Goal: Task Accomplishment & Management: Manage account settings

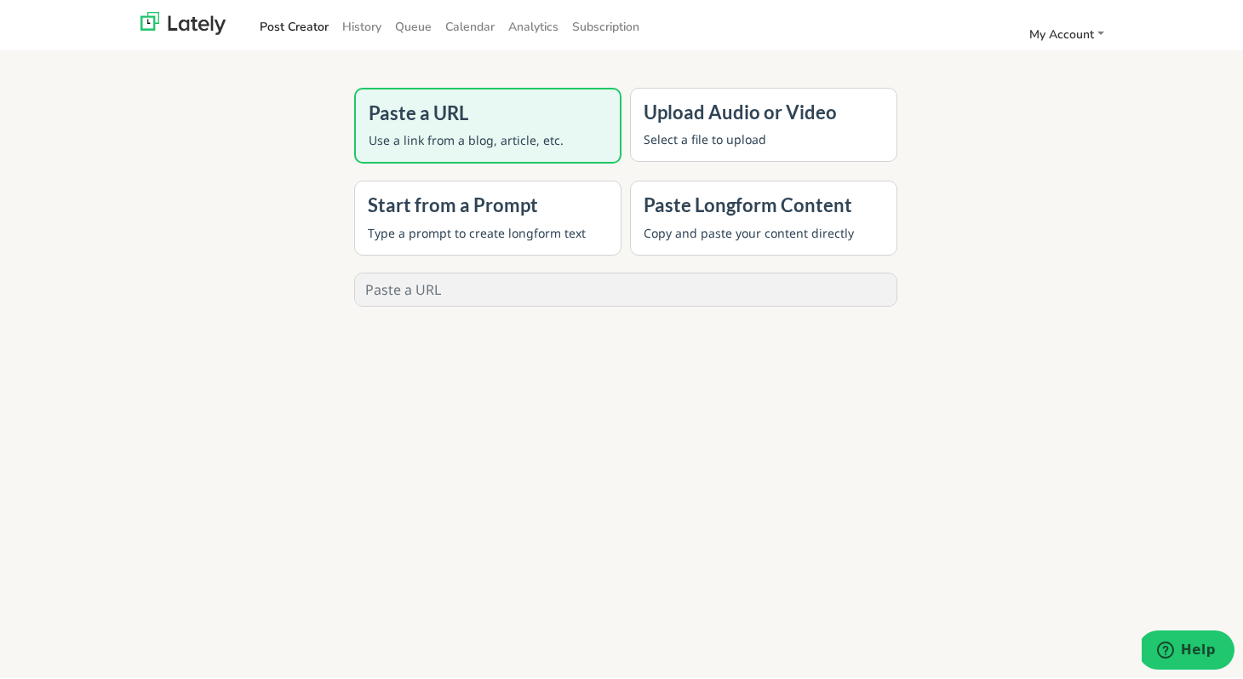
click at [421, 289] on input "text" at bounding box center [626, 287] width 542 height 32
type input "w"
type input "[URL][DOMAIN_NAME]"
click at [619, 344] on button "GENERATE" at bounding box center [625, 343] width 135 height 37
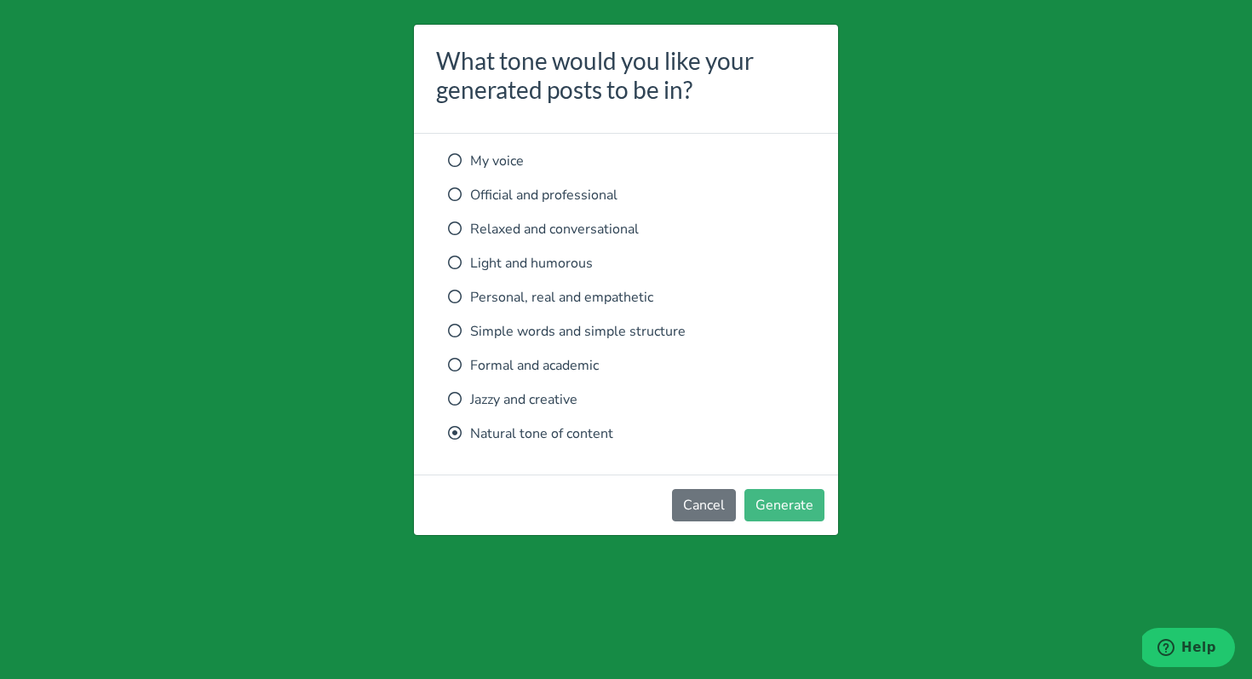
click at [458, 295] on icon at bounding box center [455, 297] width 14 height 14
click at [799, 502] on button "Generate" at bounding box center [784, 505] width 80 height 32
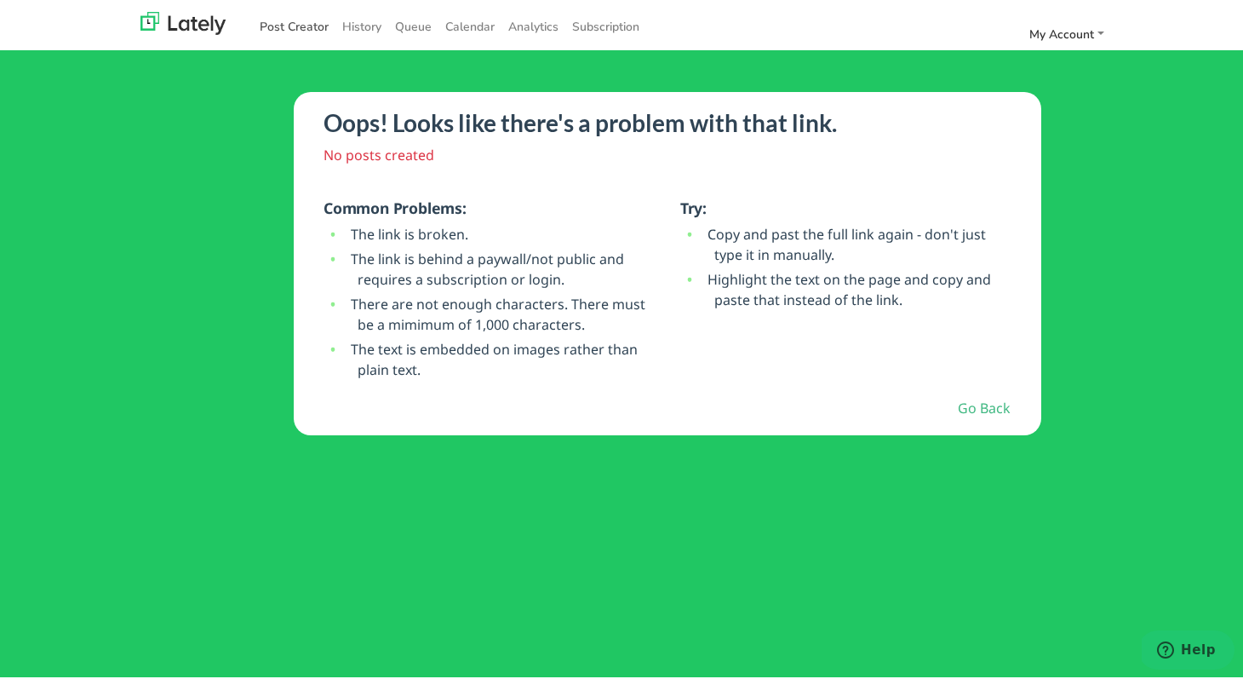
click at [274, 23] on link "Post Creator" at bounding box center [294, 24] width 83 height 28
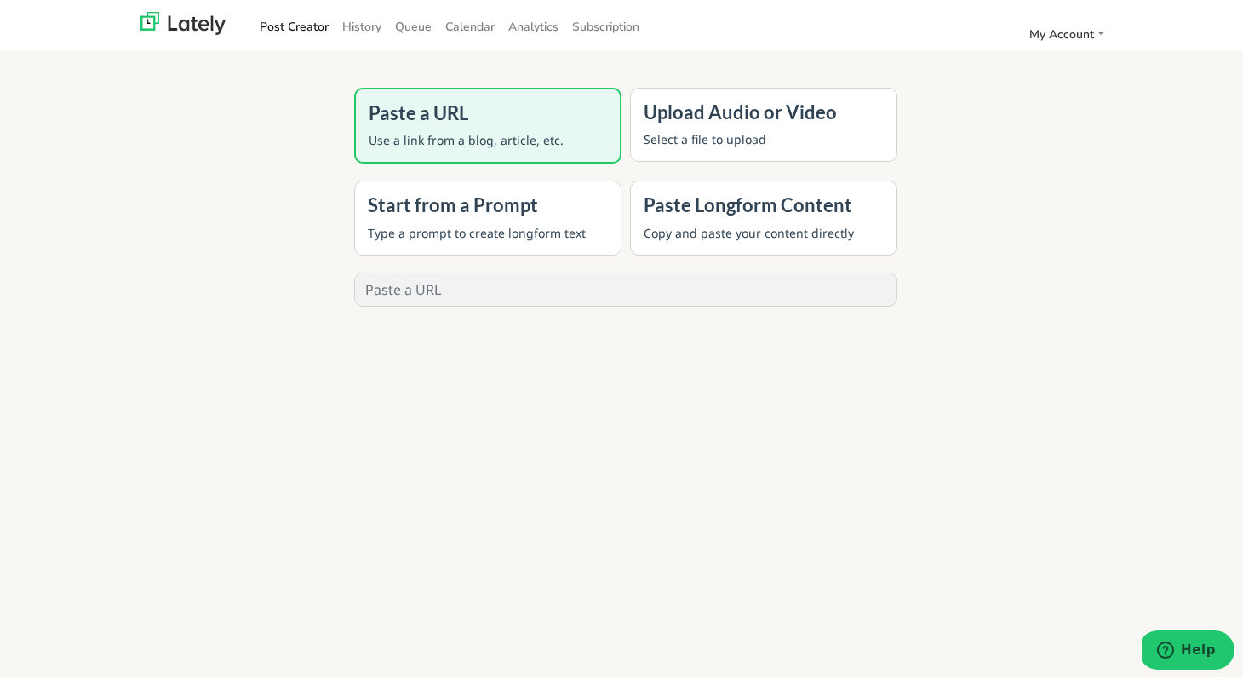
click at [464, 284] on input "text" at bounding box center [626, 287] width 542 height 32
paste input "[URL][DOMAIN_NAME]"
type input "[URL][DOMAIN_NAME]"
click at [623, 349] on button "GENERATE" at bounding box center [625, 343] width 135 height 37
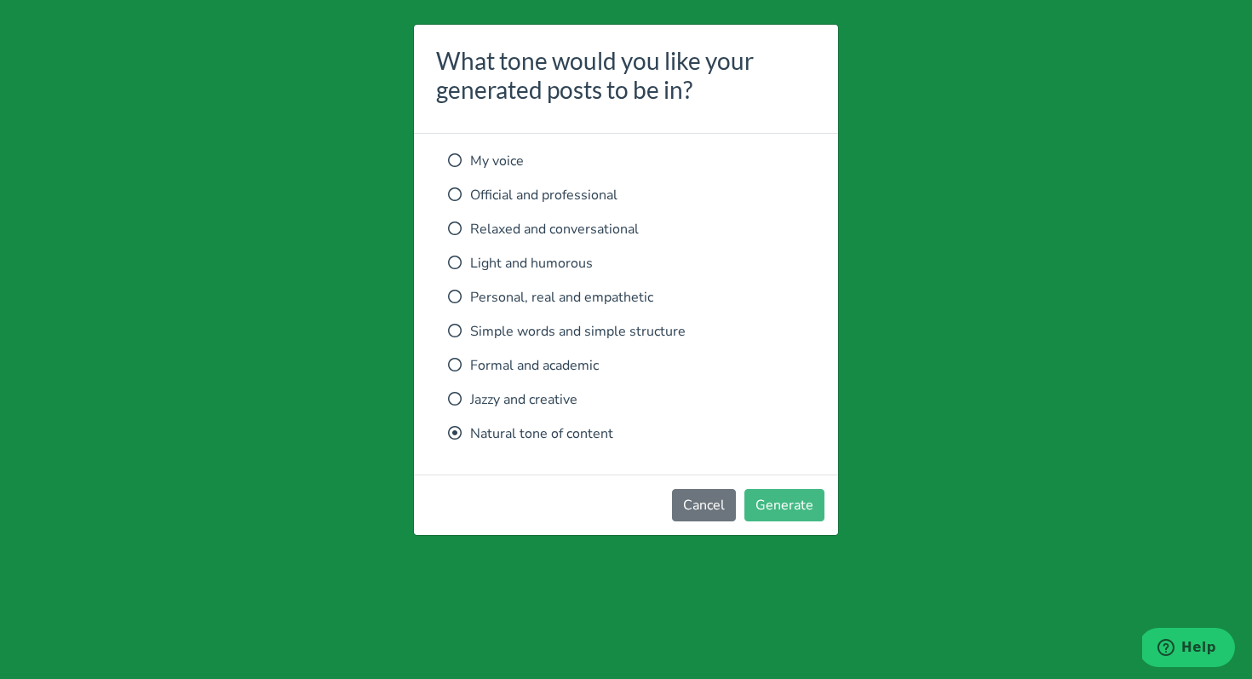
click at [606, 299] on p "Personal, real and empathetic" at bounding box center [626, 297] width 356 height 20
click at [785, 495] on button "Generate" at bounding box center [784, 505] width 80 height 32
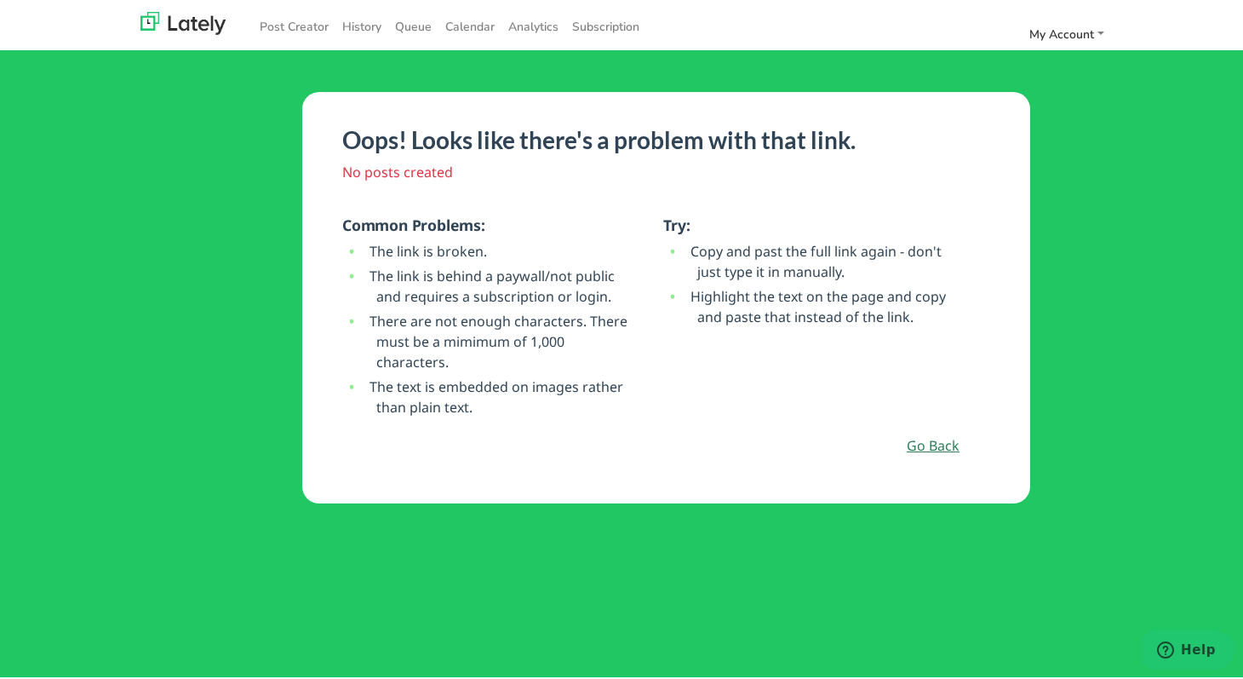
click at [928, 440] on link "Go Back" at bounding box center [933, 443] width 53 height 20
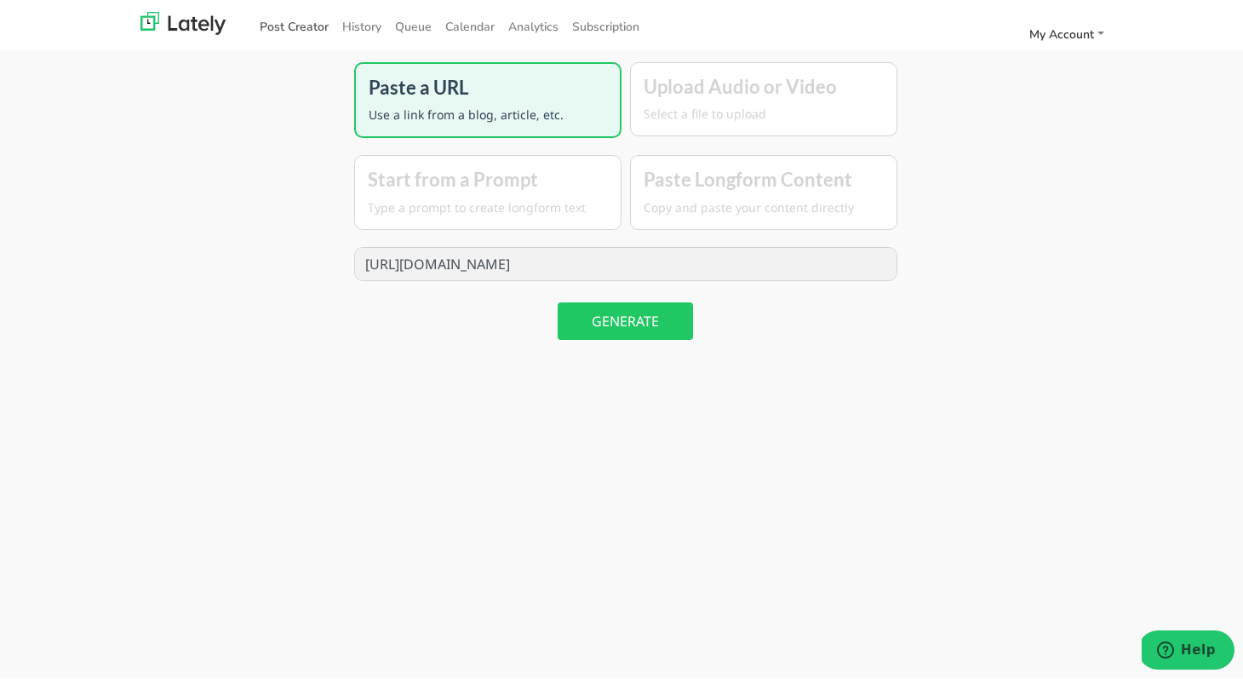
click at [296, 26] on link "Post Creator" at bounding box center [294, 24] width 83 height 28
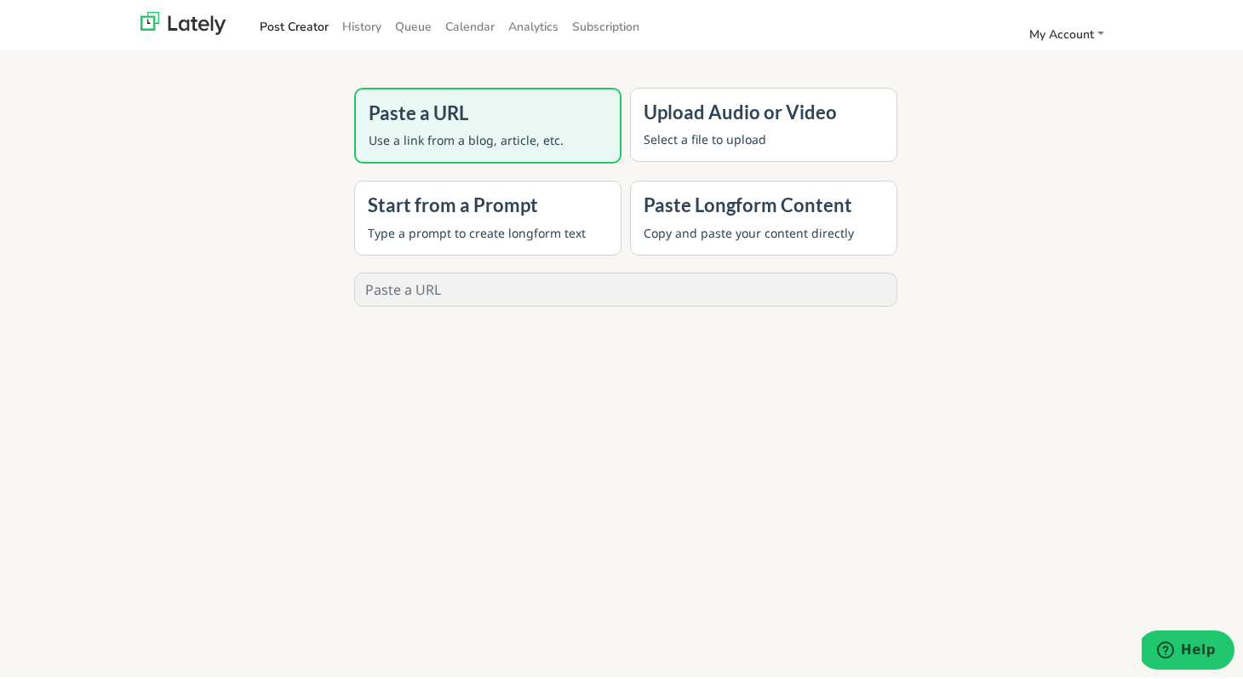
click at [467, 127] on div "Paste a URL Use a link from a blog, article, etc." at bounding box center [487, 123] width 267 height 76
click at [1178, 651] on span "Help" at bounding box center [1169, 648] width 24 height 17
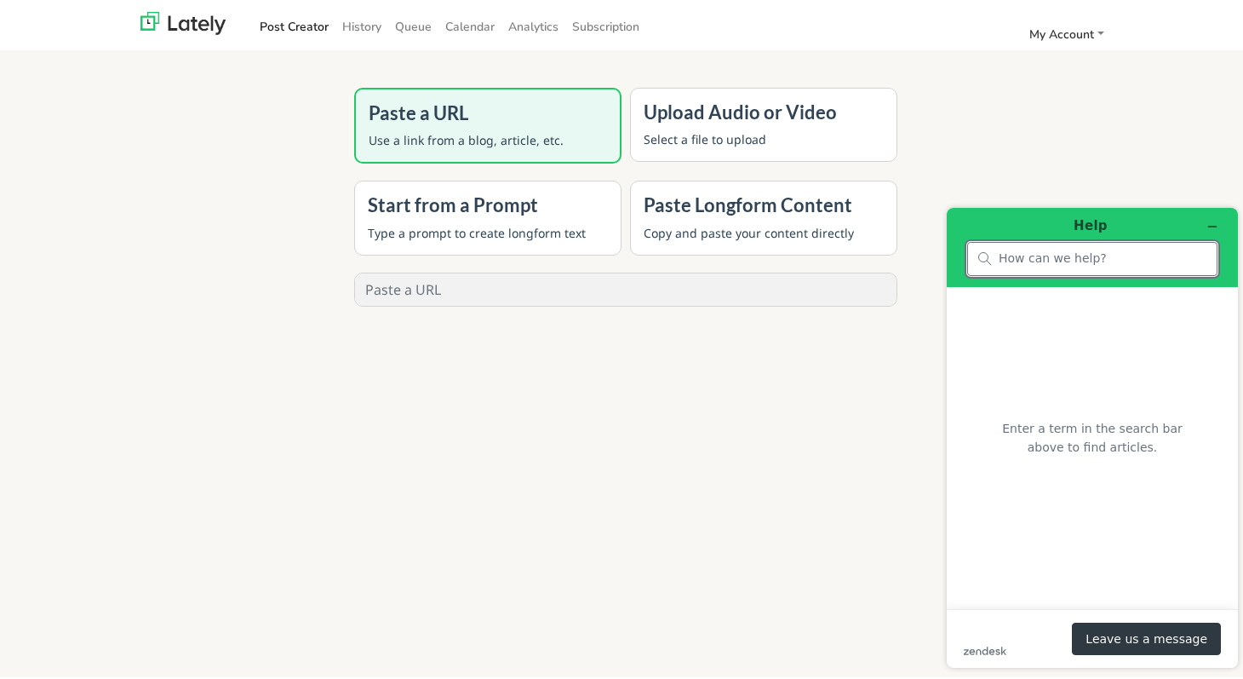
click at [1103, 264] on input "search" at bounding box center [1103, 257] width 208 height 15
type input "h"
type input "why can't I add instagram to lately"
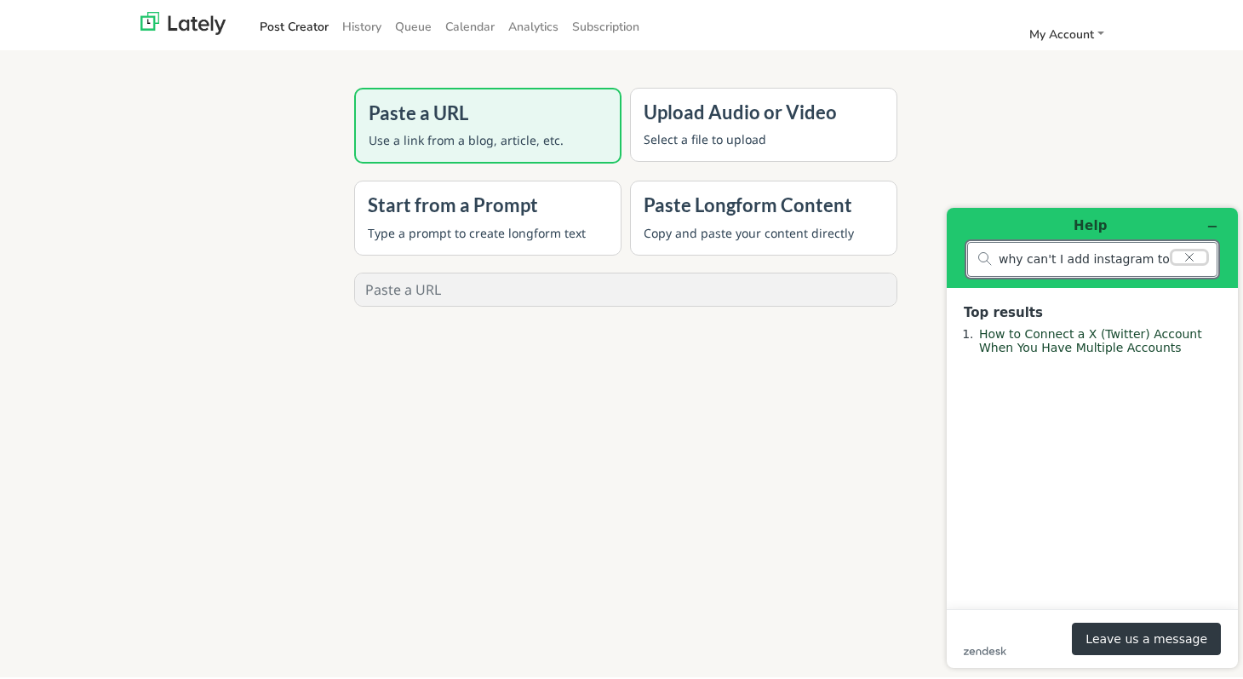
click at [1194, 257] on icon "Clear search" at bounding box center [1190, 256] width 14 height 12
click at [1162, 261] on input "search" at bounding box center [1103, 257] width 208 height 15
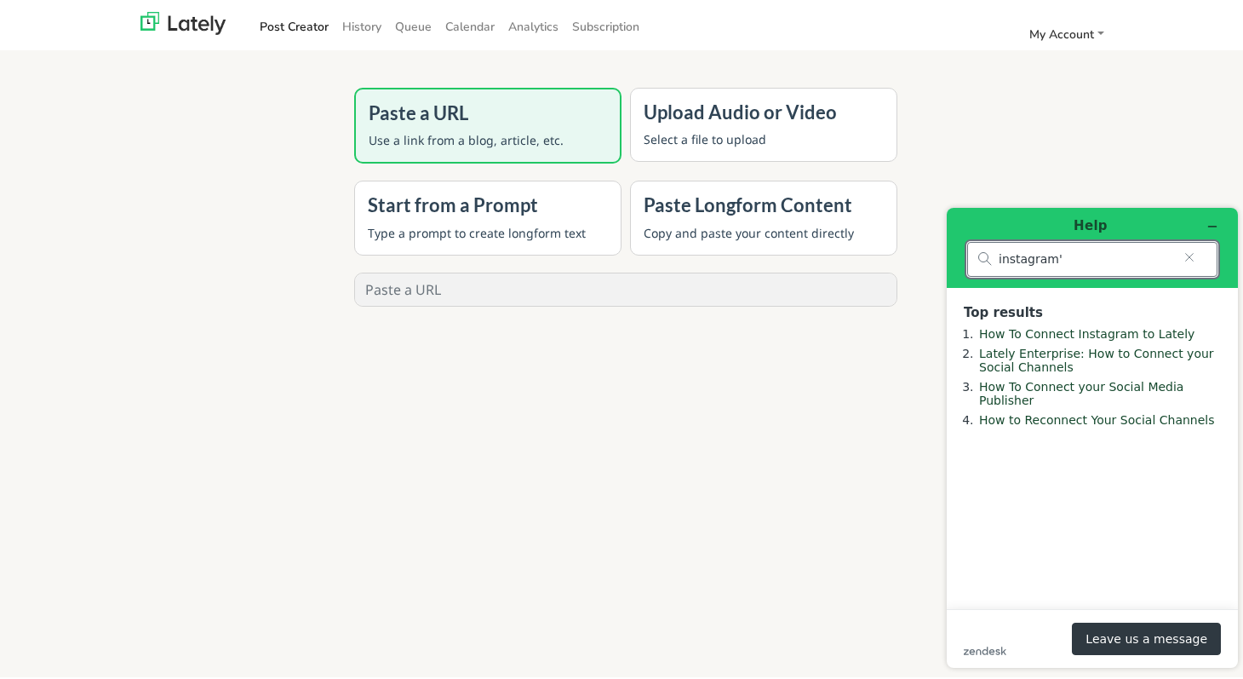
click at [1081, 256] on input "instagram'" at bounding box center [1086, 258] width 174 height 15
type input "instagram"
click at [1030, 361] on link "Lately Enterprise: How to Connect your Social Channels" at bounding box center [1096, 359] width 235 height 27
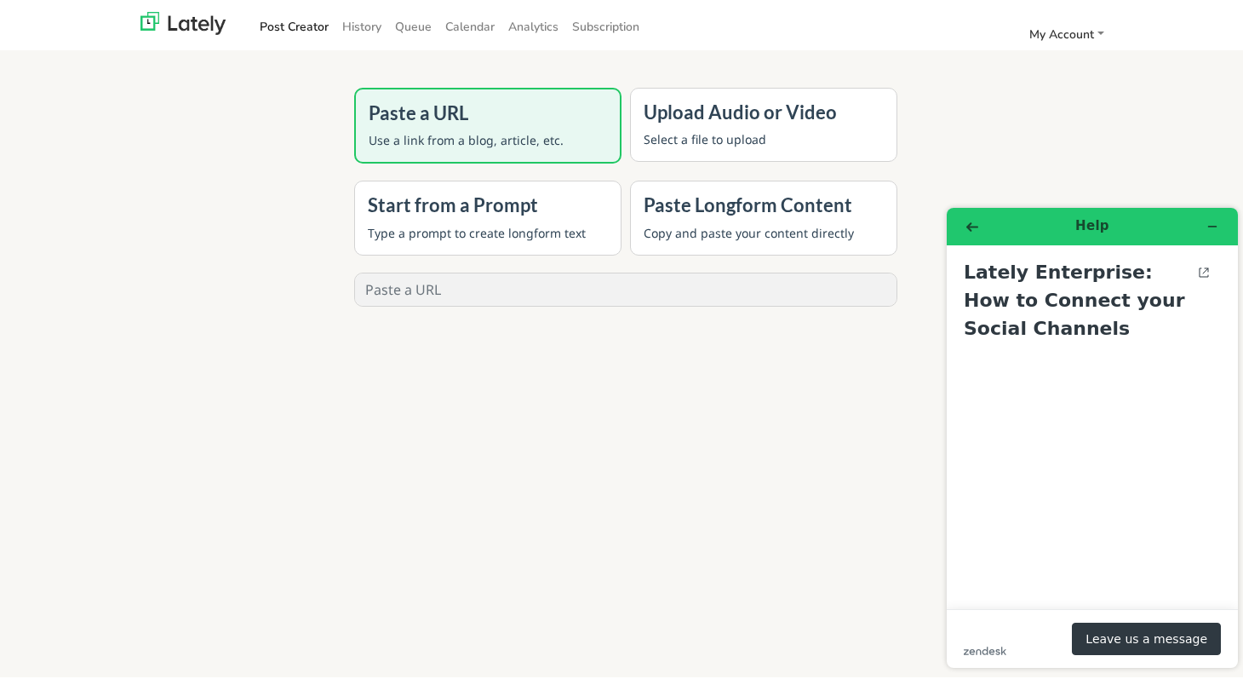
click at [454, 217] on div "Start from a Prompt Type a prompt to create longform text" at bounding box center [487, 215] width 267 height 74
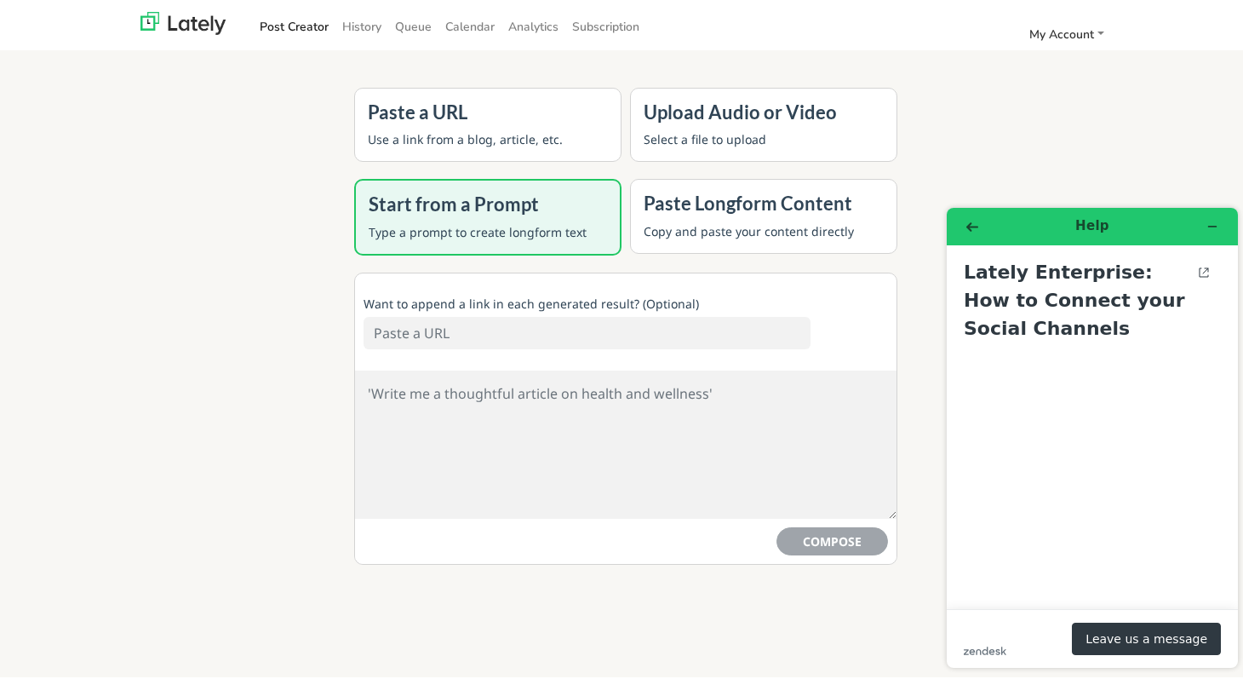
click at [520, 332] on input at bounding box center [587, 330] width 447 height 32
click at [544, 397] on textarea "To enrich screen reader interactions, please activate Accessibility in Grammarl…" at bounding box center [626, 442] width 542 height 148
click at [823, 545] on button "COMPOSE" at bounding box center [833, 539] width 112 height 28
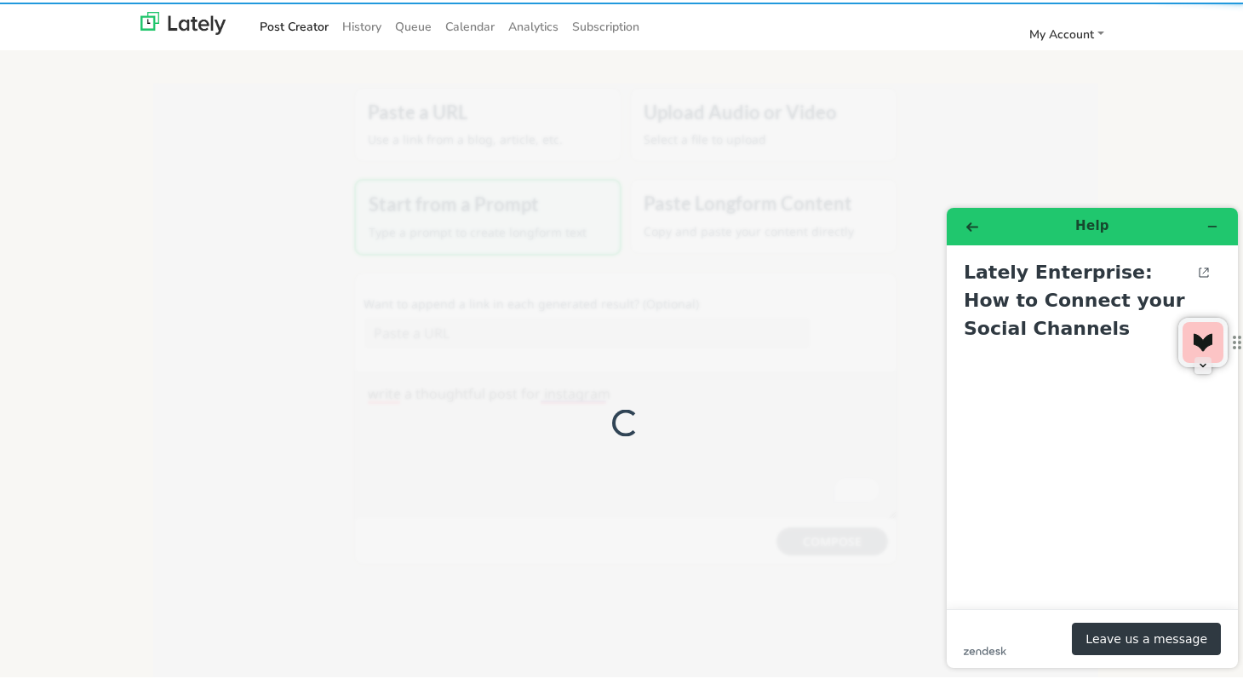
type textarea "Life is a journey filled with ups and downs, twists and turns, joys and sorrows…"
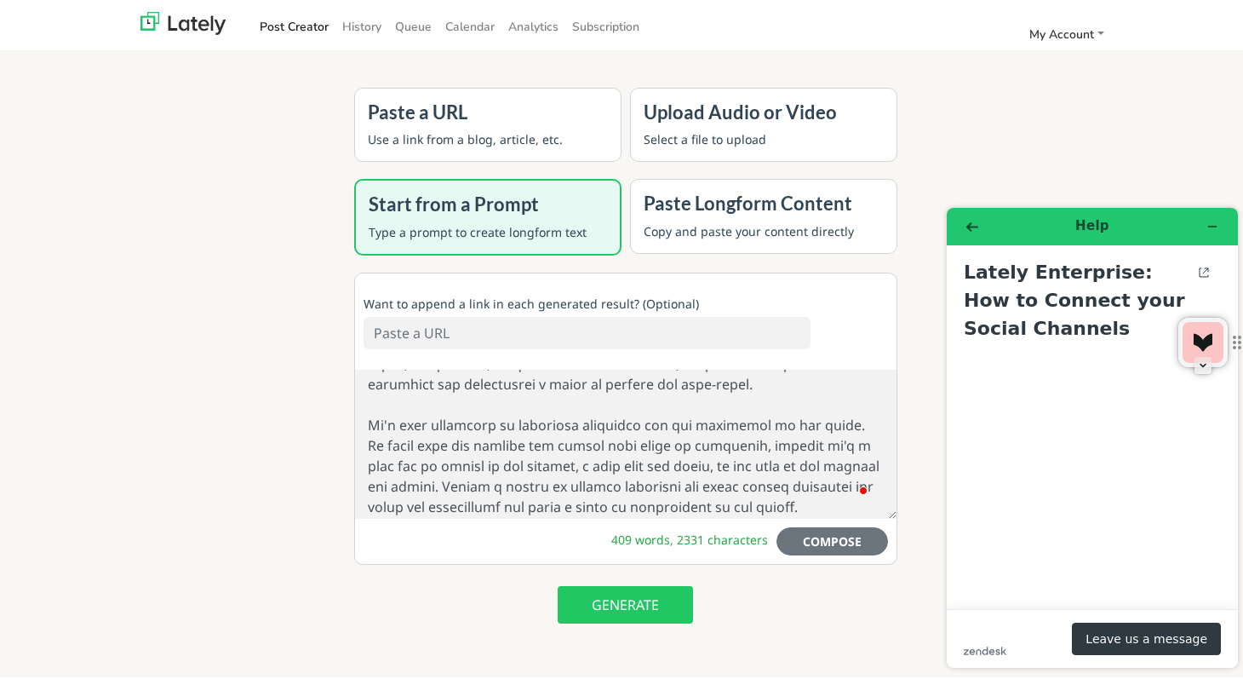
scroll to position [233, 0]
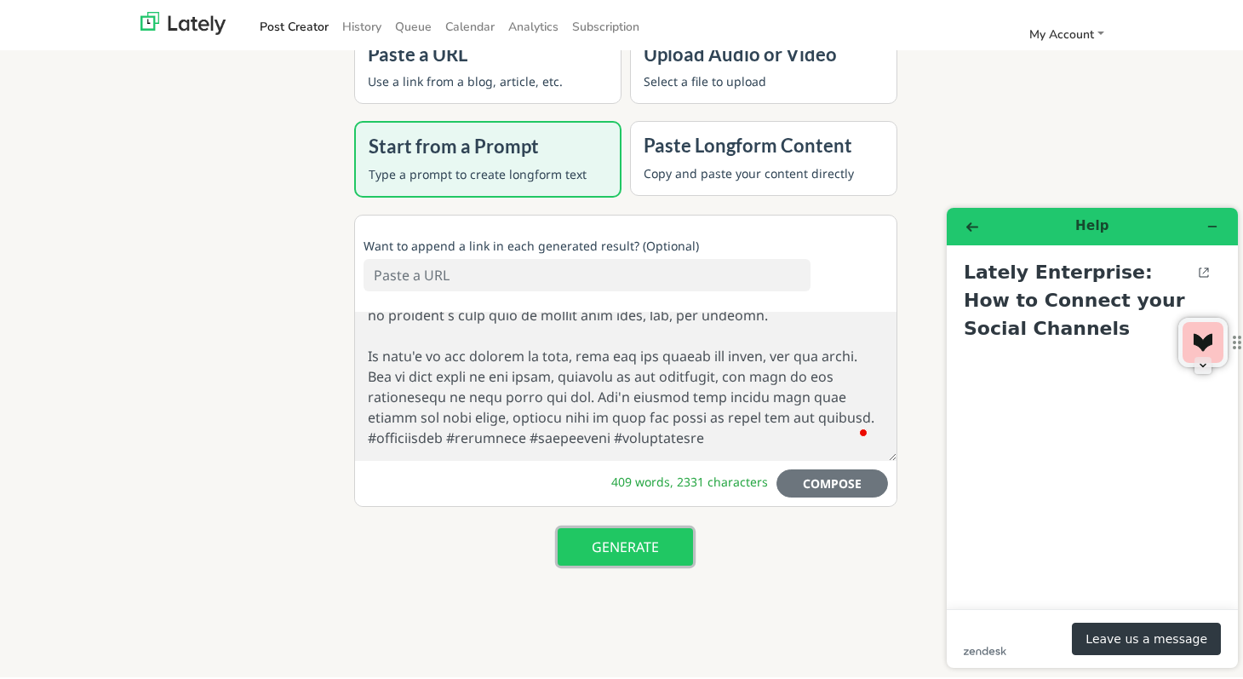
click at [632, 539] on button "GENERATE" at bounding box center [625, 543] width 135 height 37
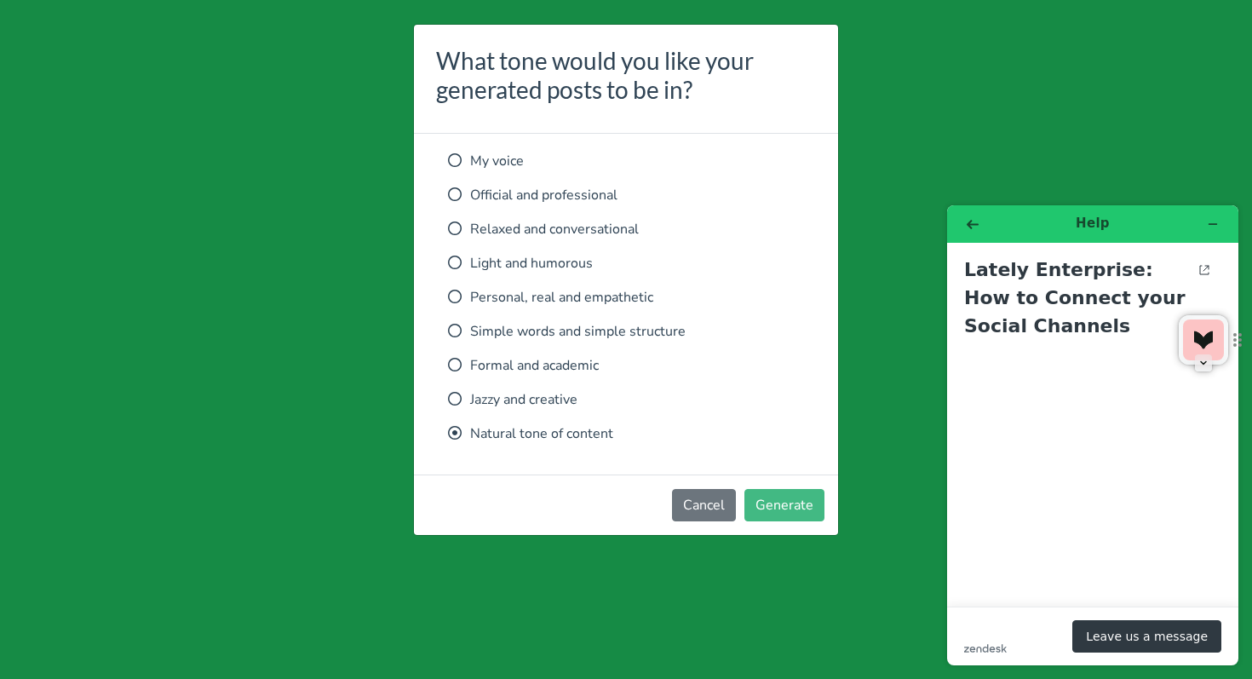
click at [460, 300] on icon at bounding box center [455, 297] width 14 height 14
click at [780, 496] on button "Generate" at bounding box center [784, 505] width 80 height 32
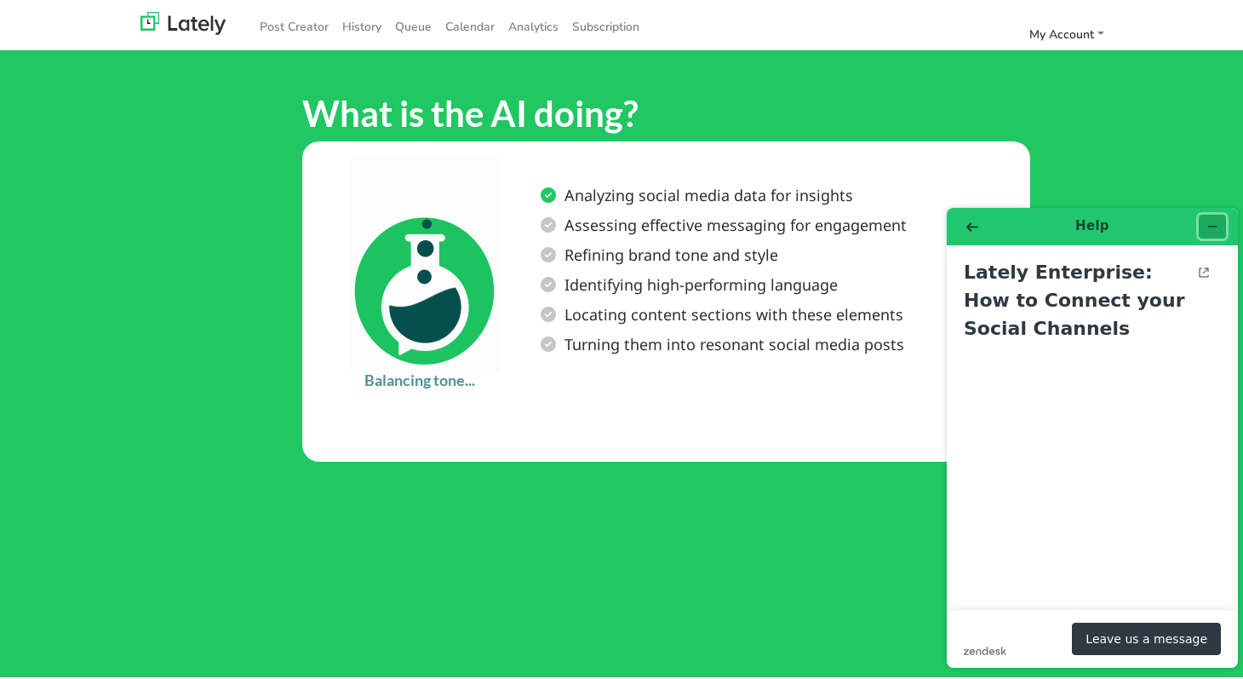
click at [1216, 228] on icon "Minimize widget" at bounding box center [1213, 226] width 12 height 12
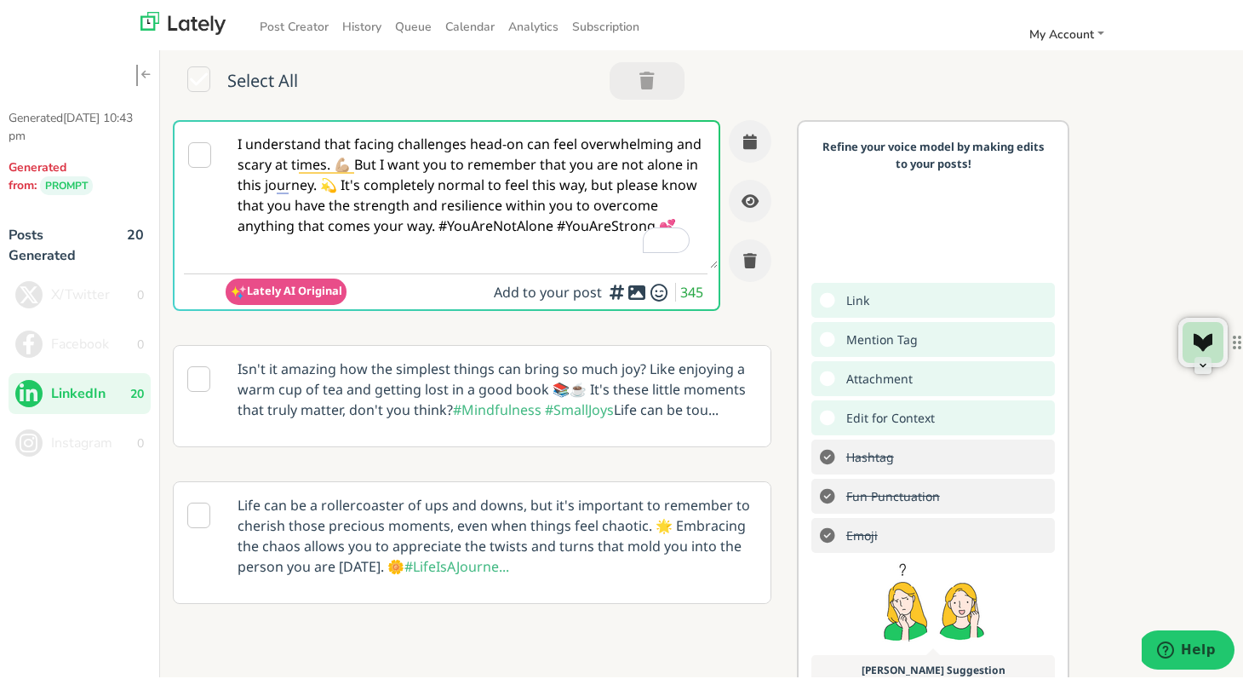
click at [202, 75] on icon at bounding box center [198, 77] width 23 height 26
click at [204, 77] on icon at bounding box center [198, 77] width 23 height 26
click at [287, 288] on span "Lately AI Original" at bounding box center [294, 287] width 95 height 15
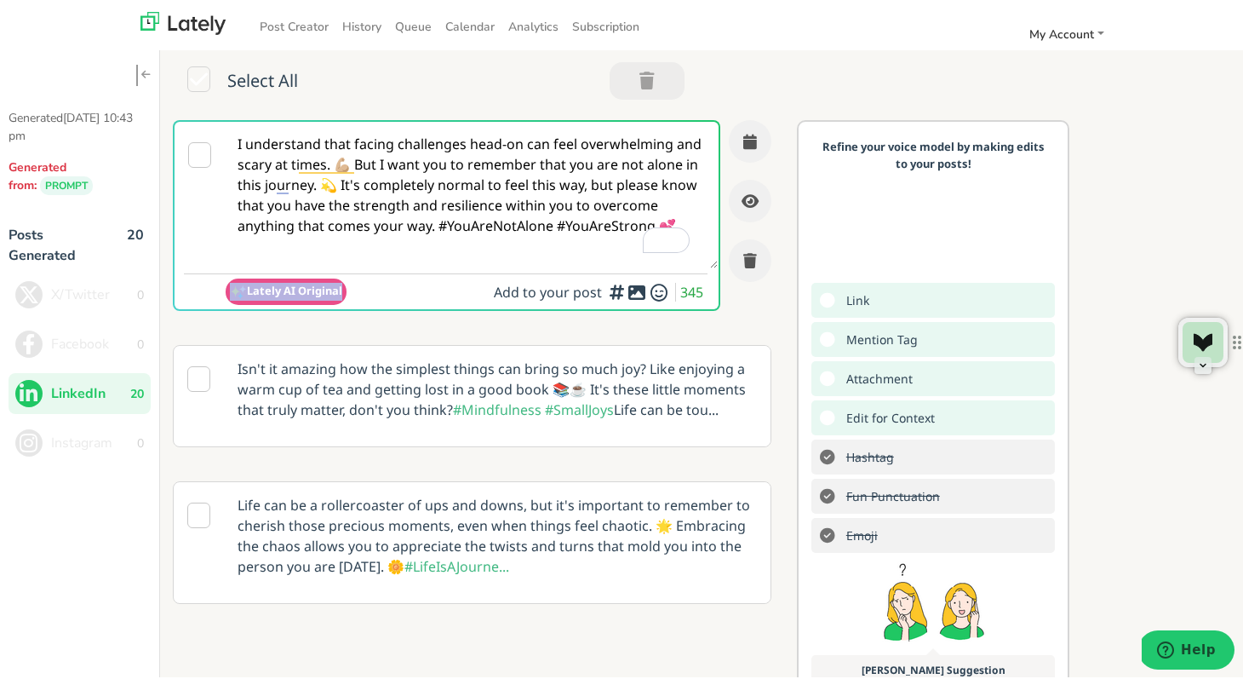
click at [287, 288] on span "Lately AI Original" at bounding box center [294, 287] width 95 height 15
click at [578, 289] on span "Add to your post" at bounding box center [550, 289] width 112 height 19
click at [606, 289] on icon "button" at bounding box center [616, 289] width 20 height 1
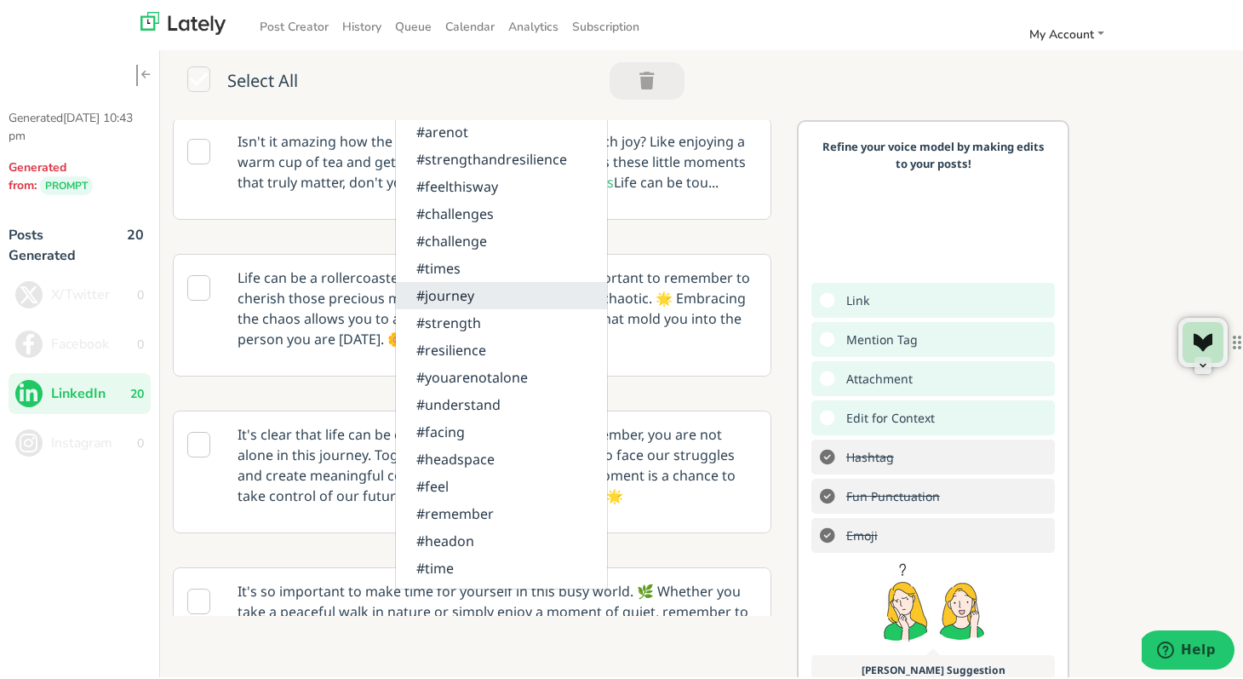
scroll to position [151, 0]
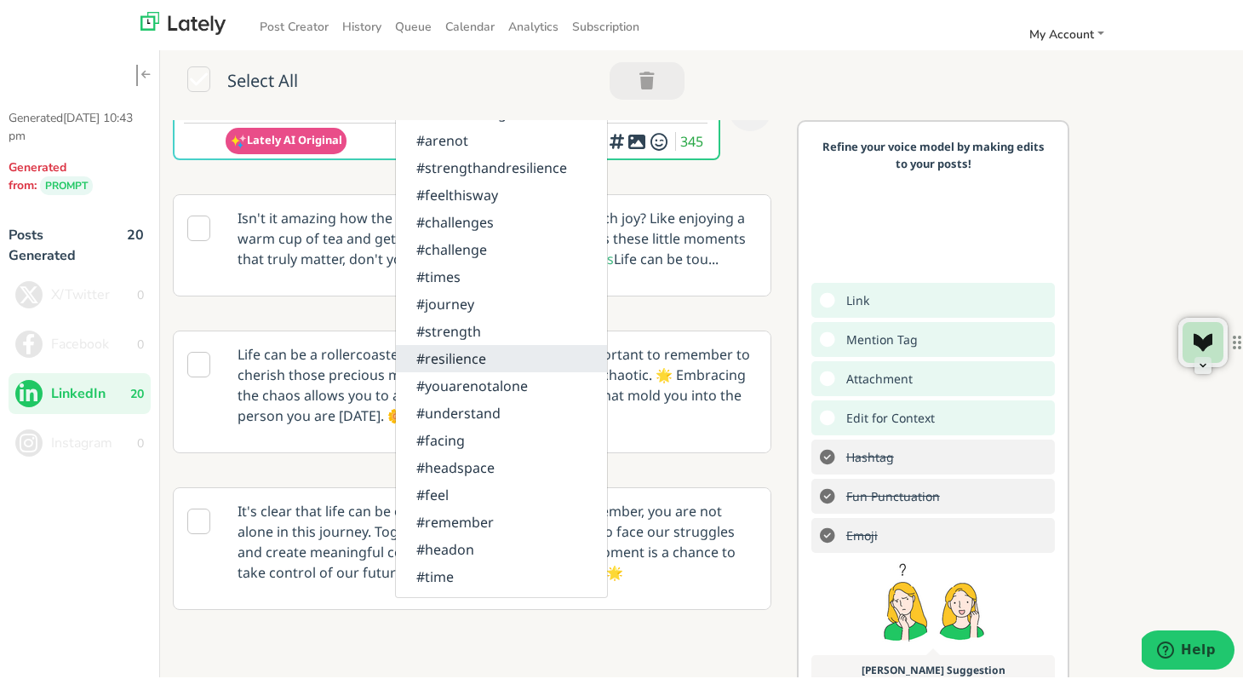
click at [450, 358] on link "#resilience" at bounding box center [501, 355] width 211 height 27
type textarea "#resilience I understand that facing challenges head-on can feel overwhelming a…"
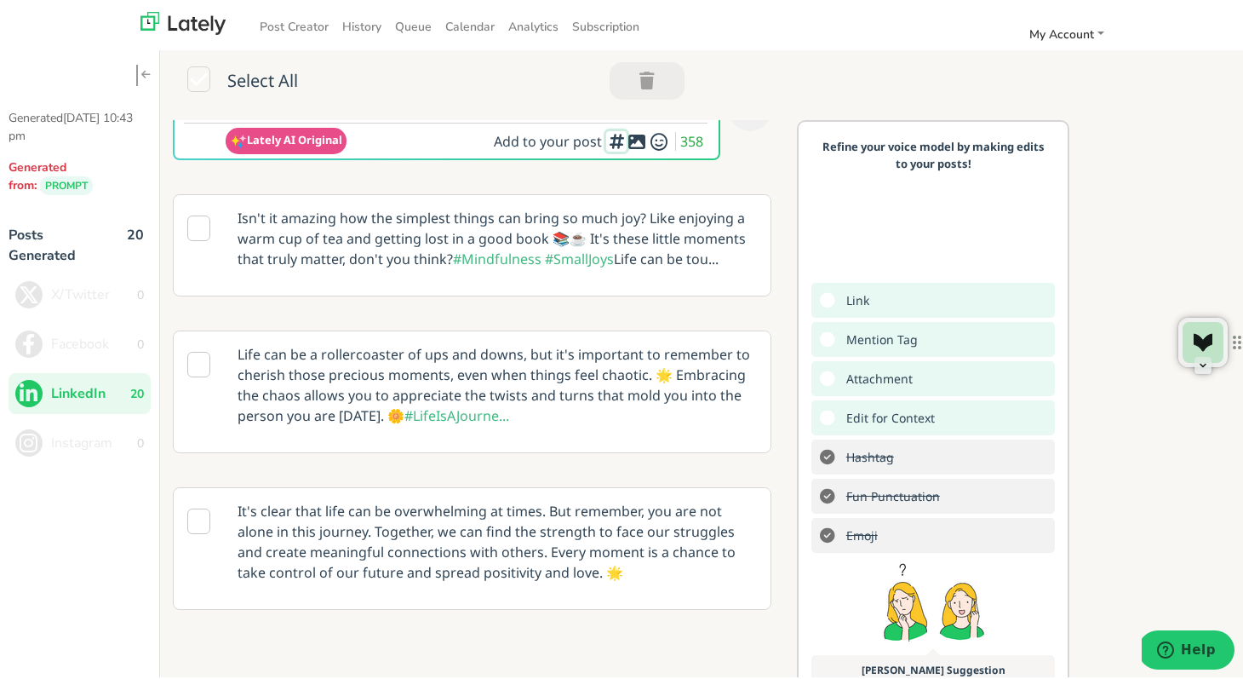
scroll to position [0, 0]
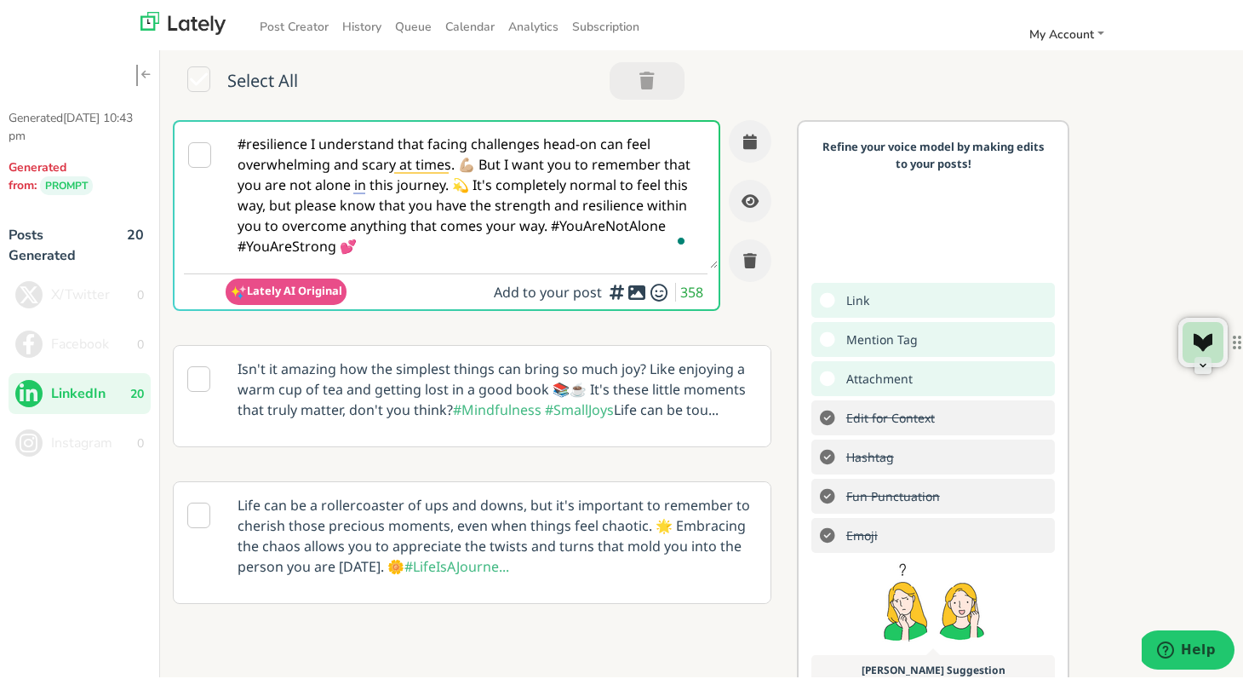
click at [510, 317] on div "#resilience I understand that facing challenges head-on can feel overwhelming a…" at bounding box center [472, 222] width 599 height 208
click at [570, 207] on textarea "#resilience I understand that facing challenges head-on can feel overwhelming a…" at bounding box center [472, 192] width 492 height 146
click at [646, 288] on div at bounding box center [645, 286] width 11 height 5
click at [500, 288] on span "Add to your post" at bounding box center [550, 289] width 112 height 19
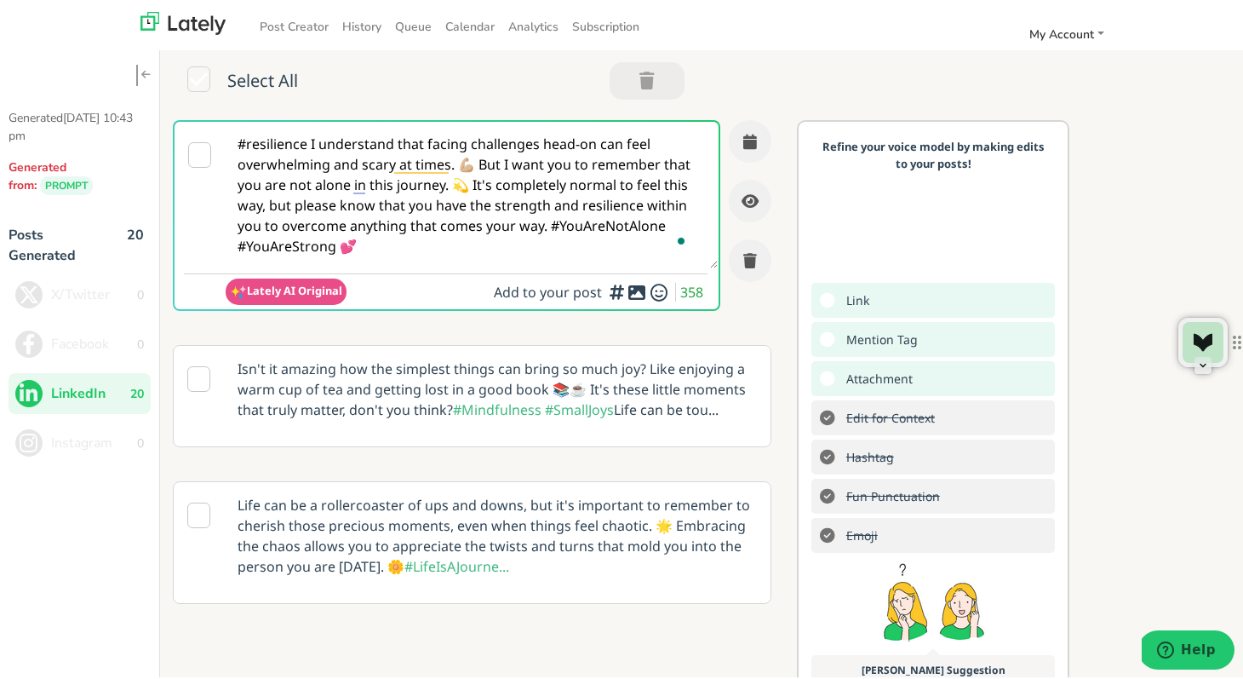
click at [500, 288] on span "Add to your post" at bounding box center [550, 289] width 112 height 19
click at [204, 163] on icon at bounding box center [199, 153] width 23 height 26
click at [645, 78] on icon "button" at bounding box center [646, 77] width 15 height 1
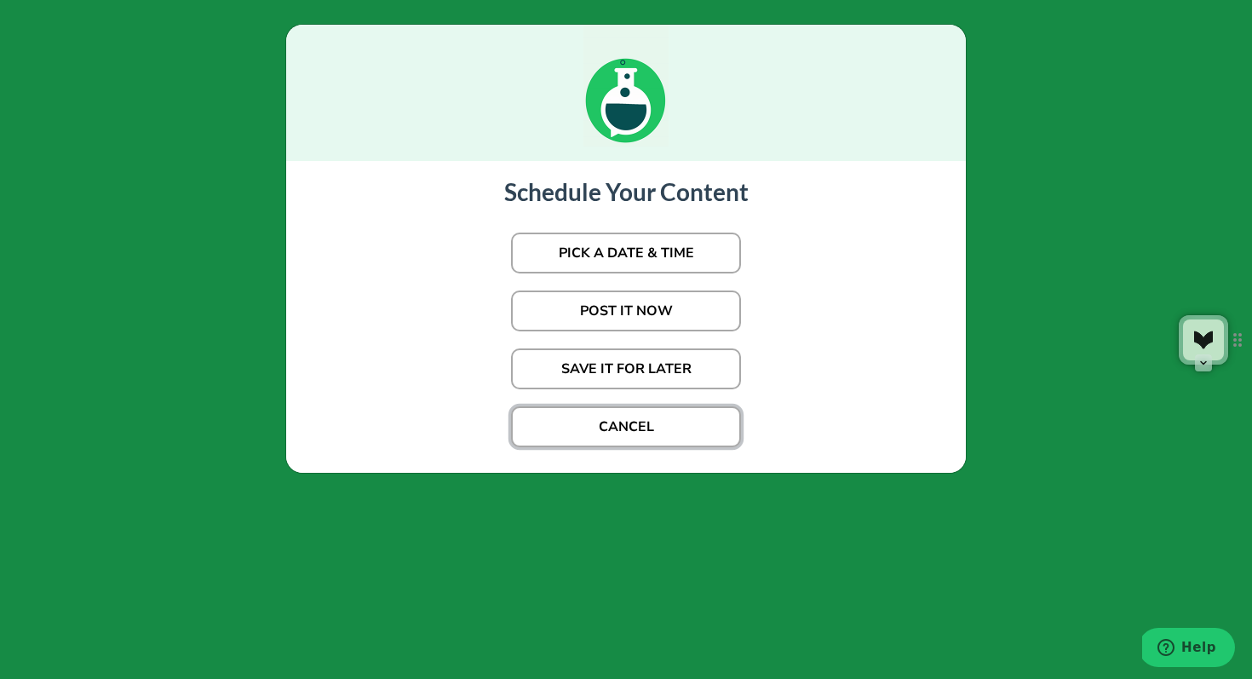
click at [636, 416] on button "CANCEL" at bounding box center [626, 426] width 230 height 41
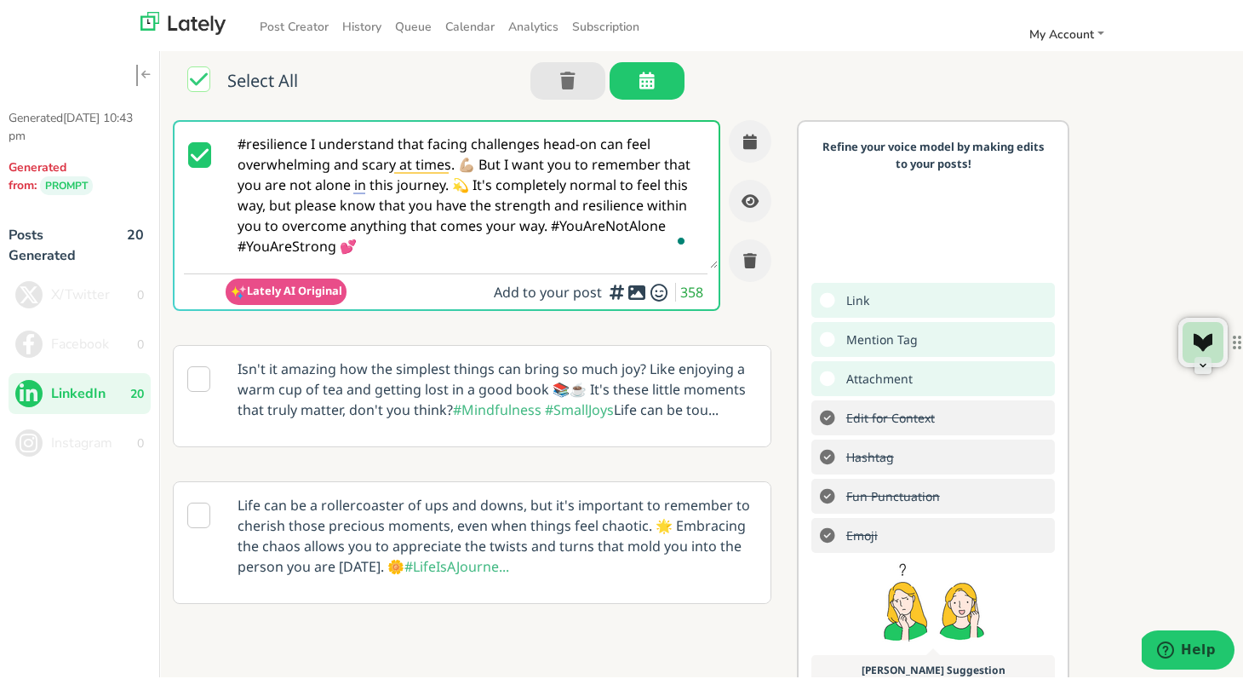
click at [61, 185] on span "PROMPT" at bounding box center [66, 183] width 53 height 19
click at [27, 163] on span "Generated from:" at bounding box center [38, 174] width 58 height 34
click at [29, 119] on p "Generated 9/5/25 10:43 pm" at bounding box center [80, 124] width 142 height 36
click at [141, 72] on icon at bounding box center [145, 72] width 9 height 10
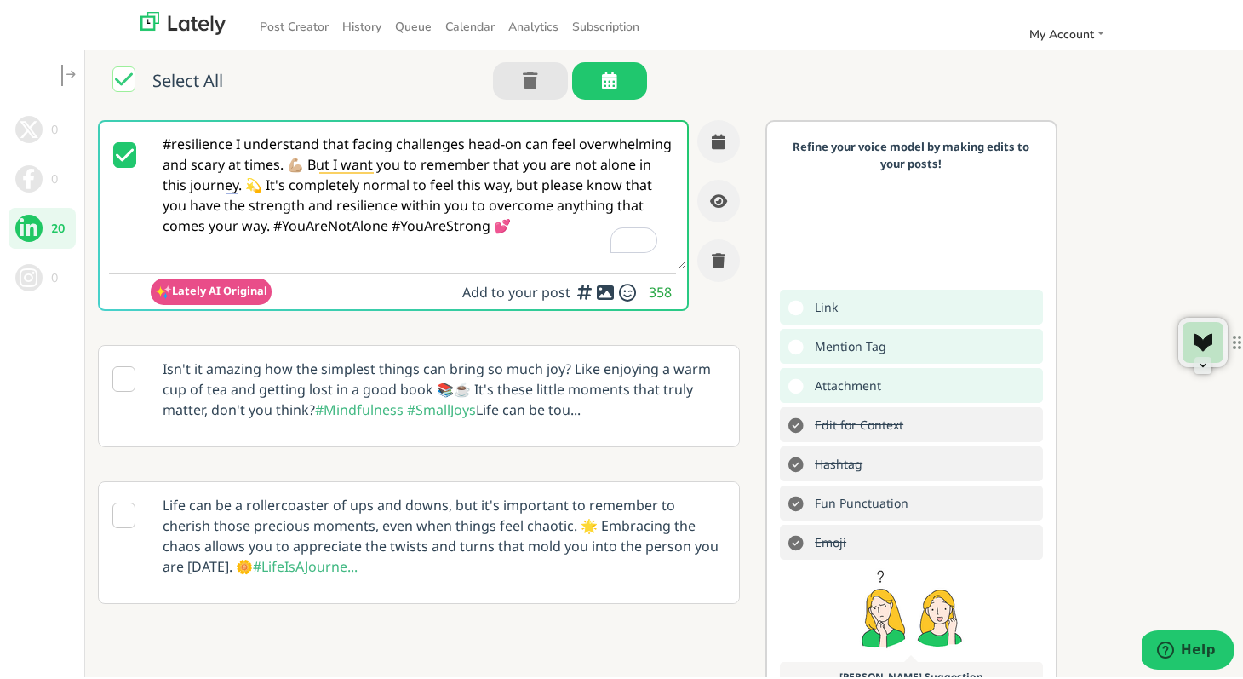
click at [71, 71] on icon at bounding box center [70, 72] width 9 height 10
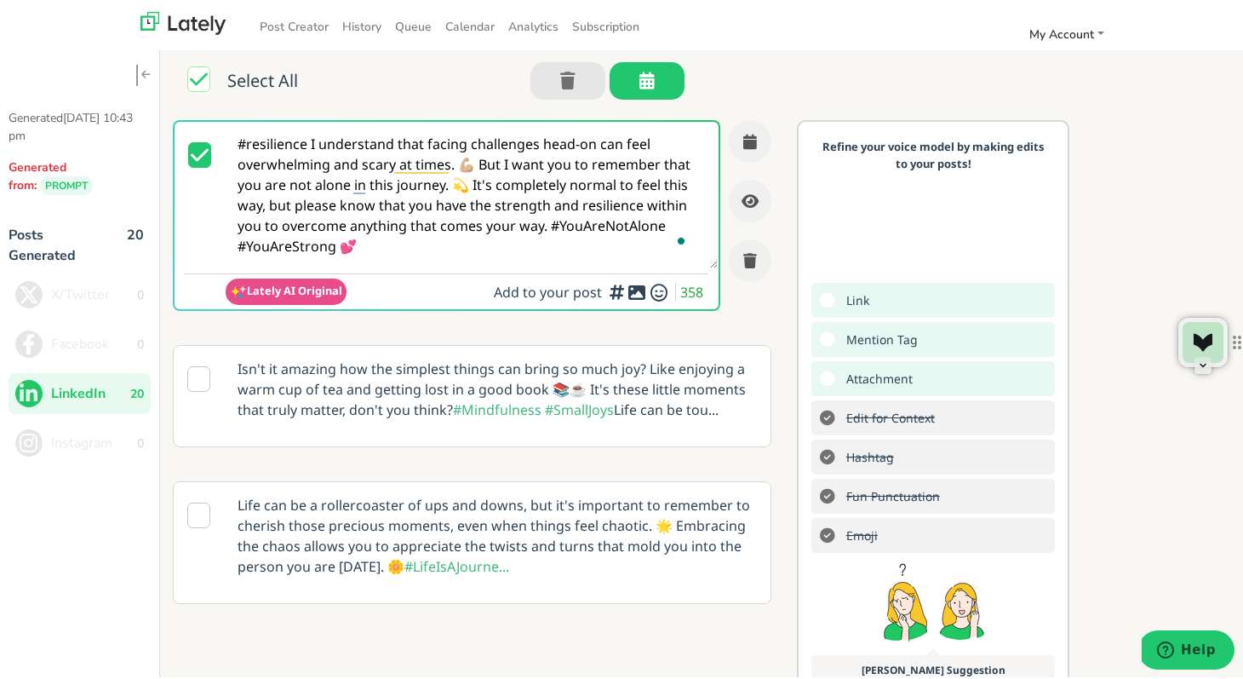
click at [209, 143] on icon at bounding box center [199, 153] width 23 height 26
click at [140, 24] on img at bounding box center [182, 20] width 85 height 23
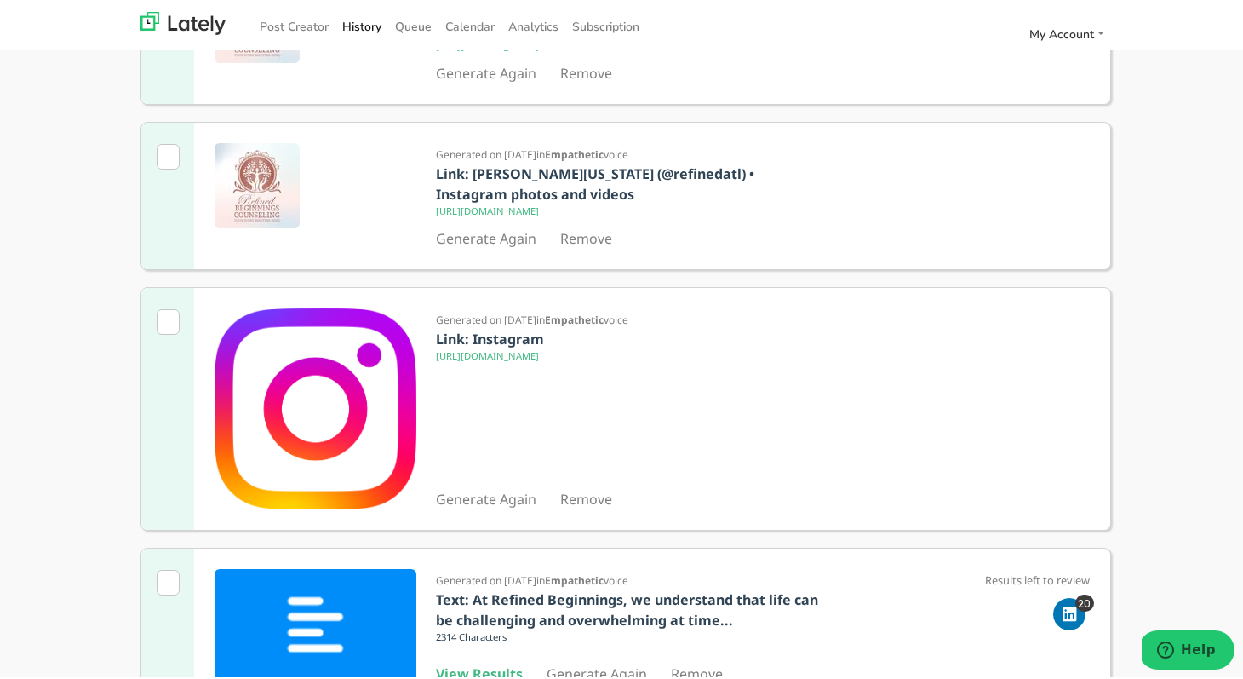
scroll to position [501, 0]
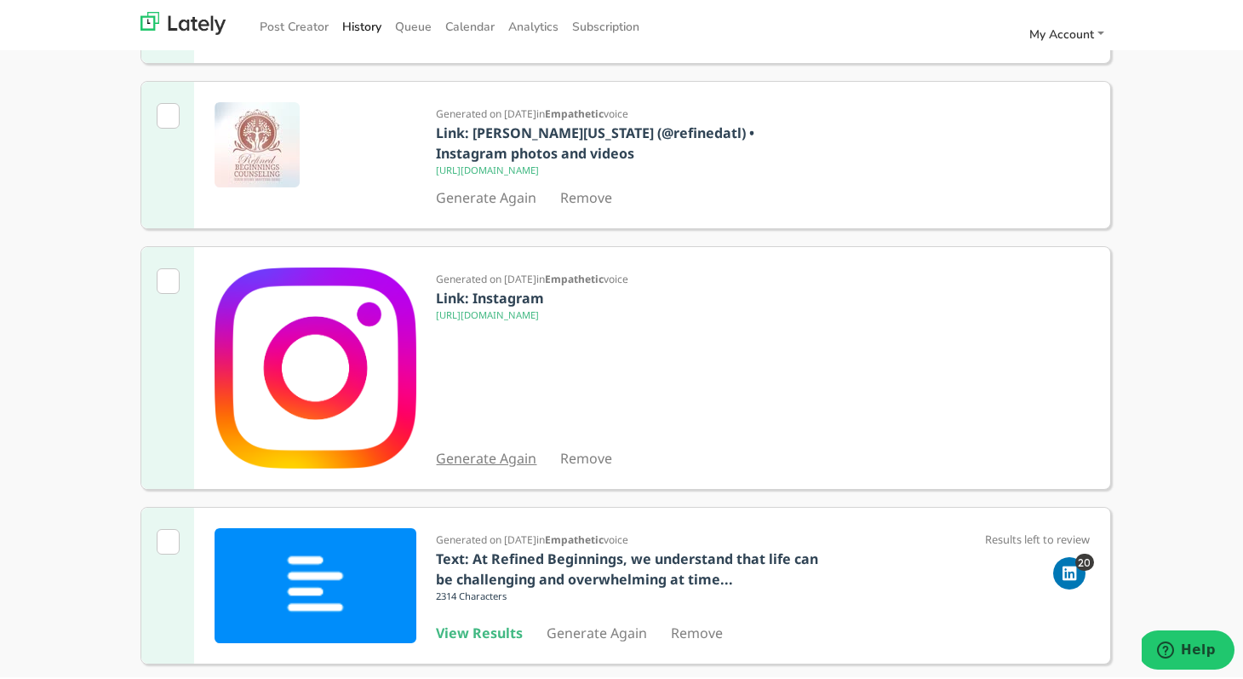
click at [480, 459] on link "Generate Again" at bounding box center [487, 455] width 100 height 19
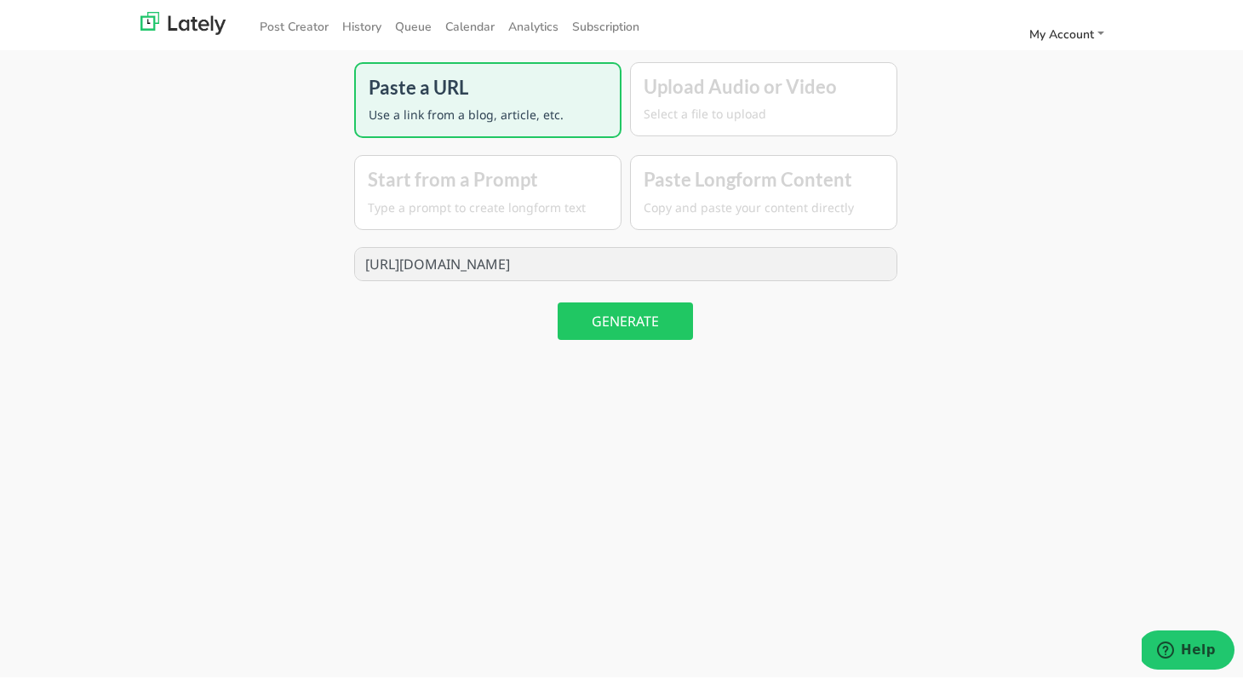
click at [519, 118] on p "Use a link from a blog, article, etc." at bounding box center [488, 112] width 238 height 18
click at [622, 323] on button "GENERATE" at bounding box center [625, 318] width 135 height 37
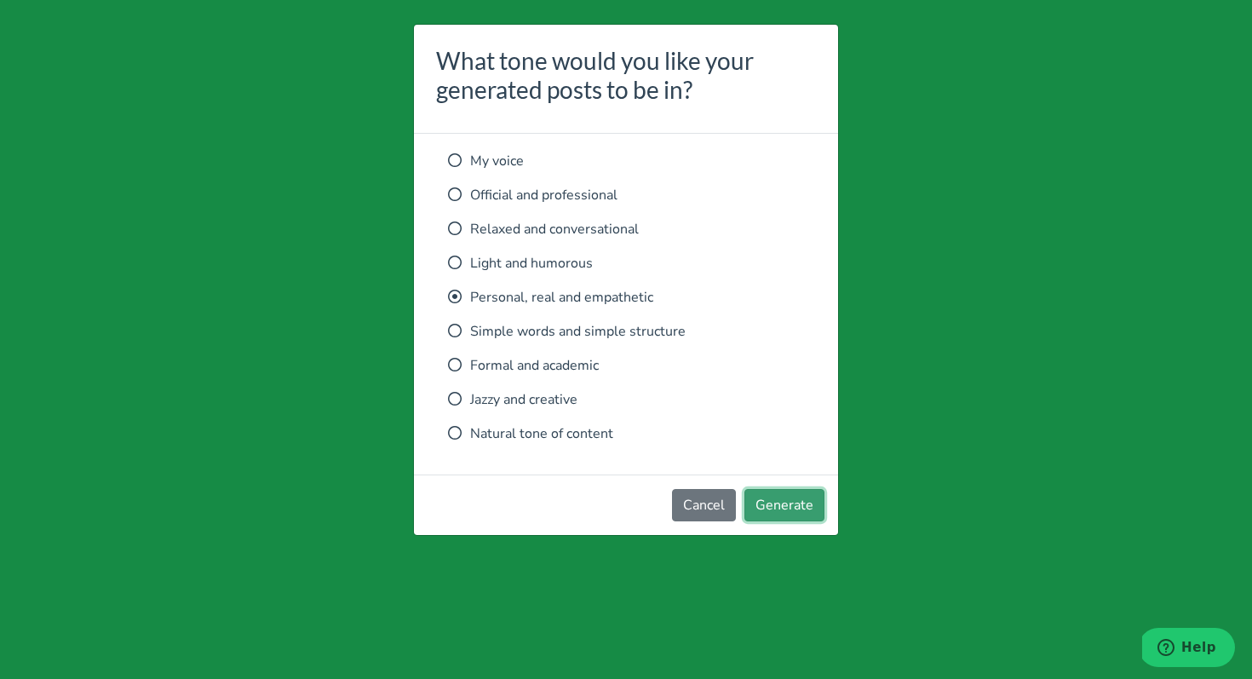
click at [782, 508] on button "Generate" at bounding box center [784, 505] width 80 height 32
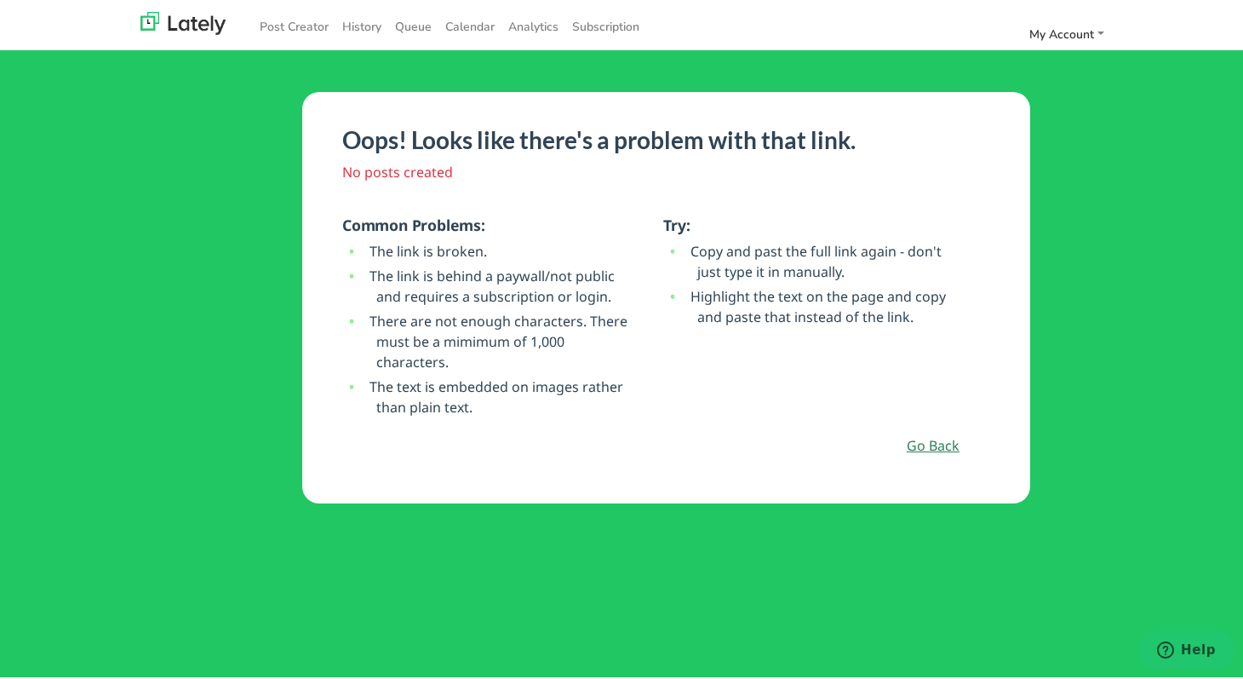
click at [943, 440] on link "Go Back" at bounding box center [933, 443] width 53 height 20
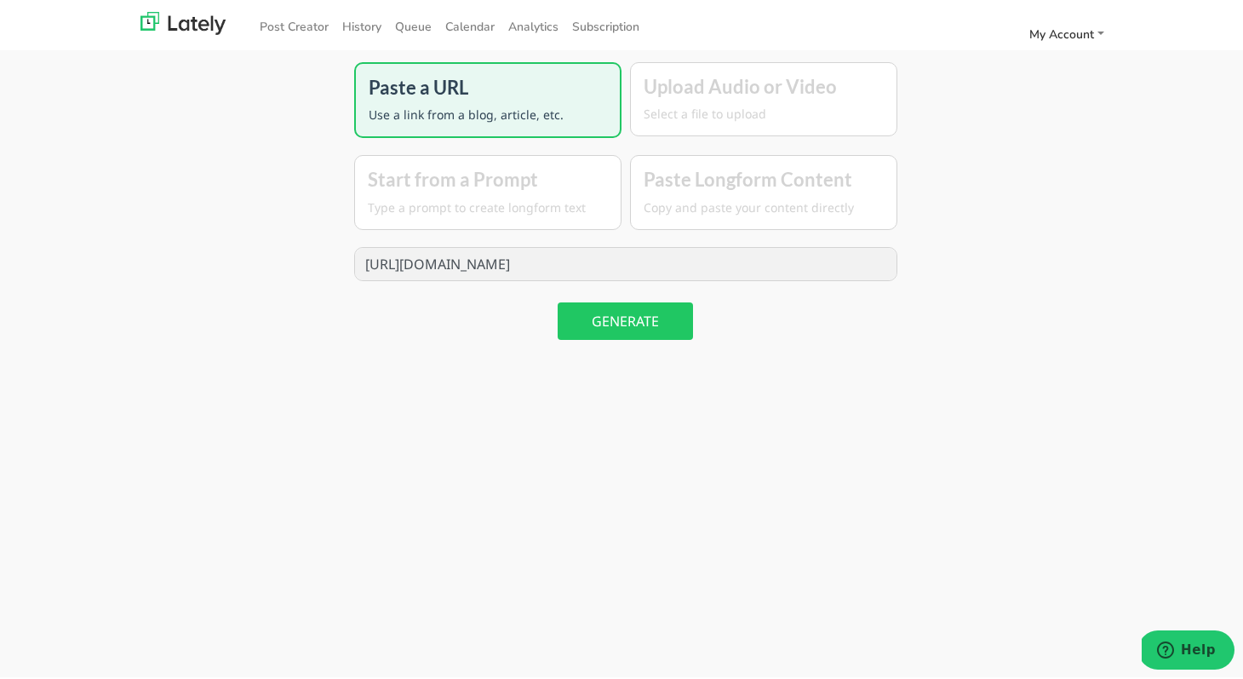
click at [981, 261] on div "Paste a URL Use a link from a blog, article, etc. Upload Audio or Video Select …" at bounding box center [625, 394] width 945 height 679
click at [803, 108] on p "Select a file to upload" at bounding box center [764, 111] width 240 height 18
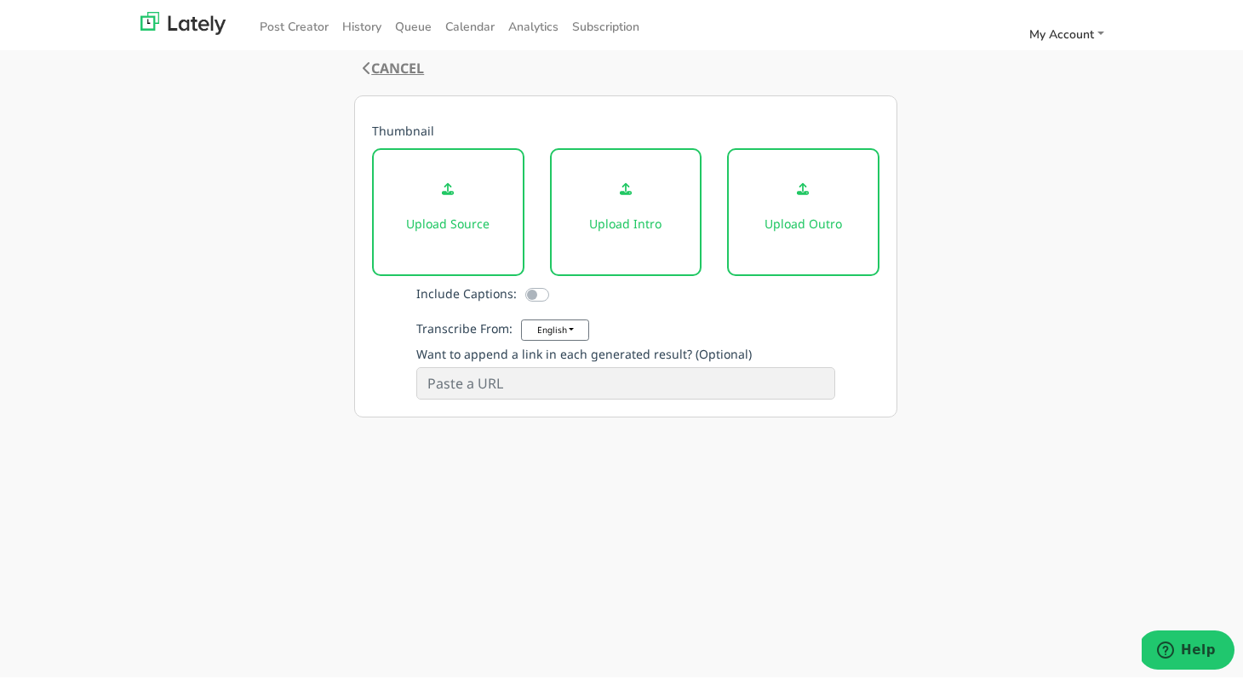
click at [405, 66] on link "CANCEL" at bounding box center [393, 65] width 61 height 19
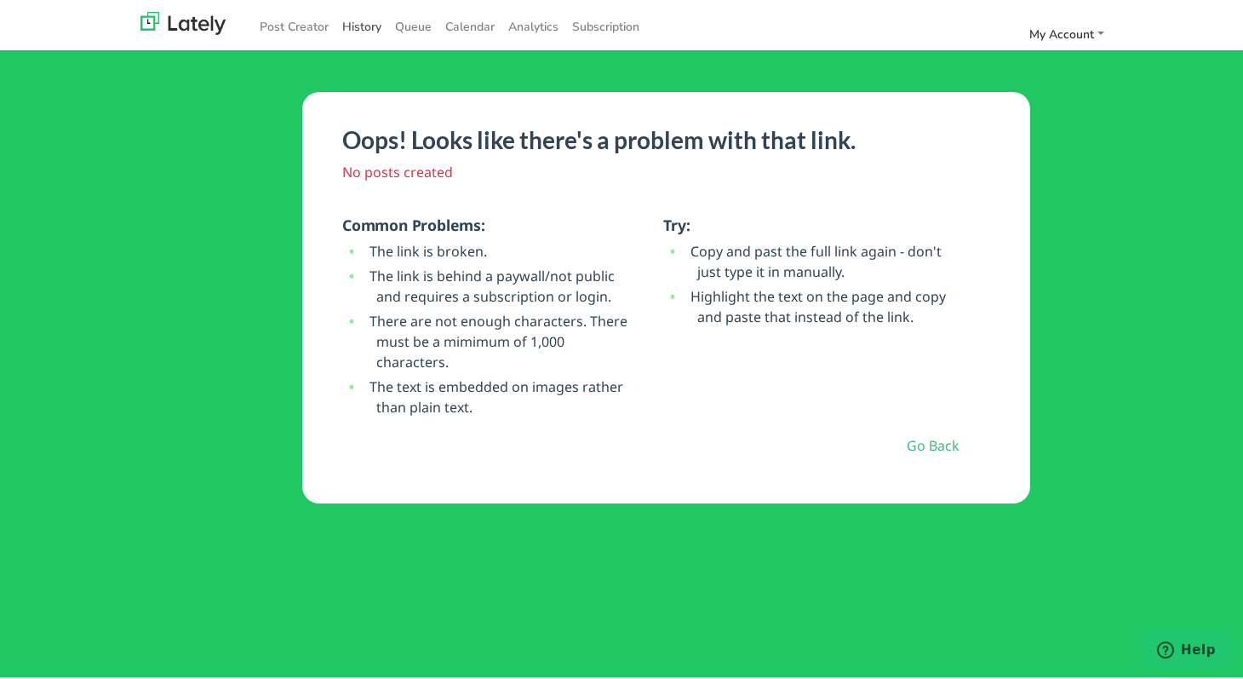
click at [360, 22] on link "History" at bounding box center [361, 24] width 53 height 28
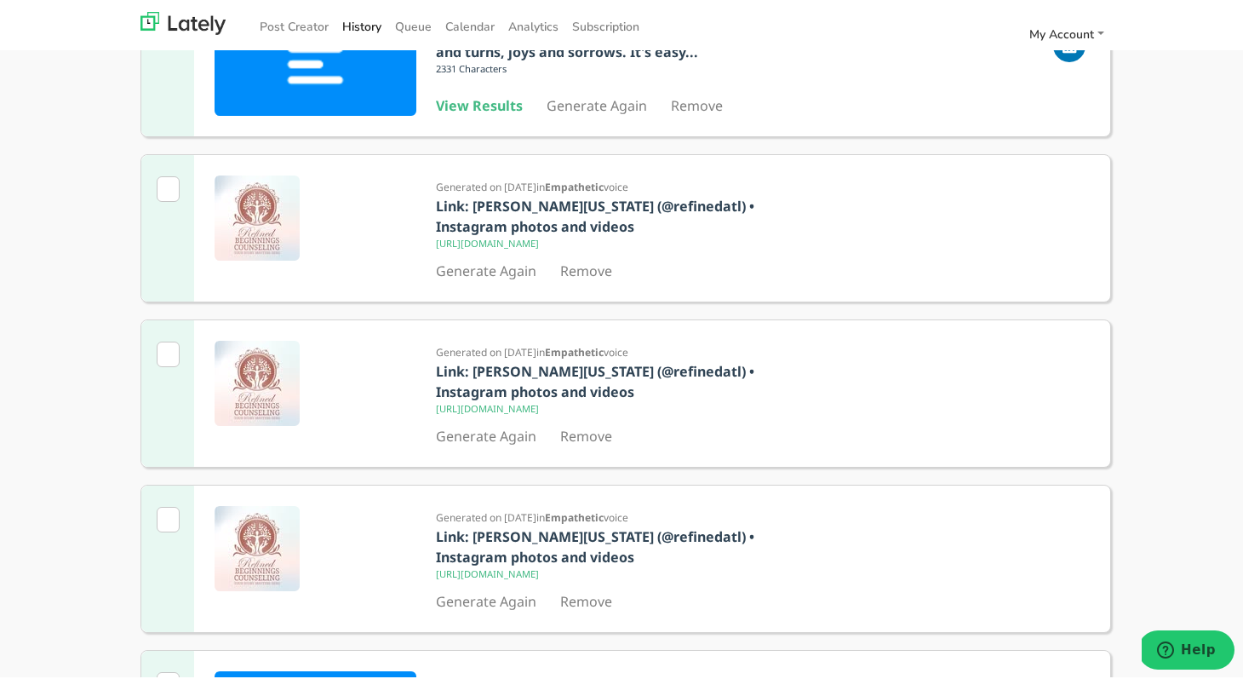
scroll to position [404, 0]
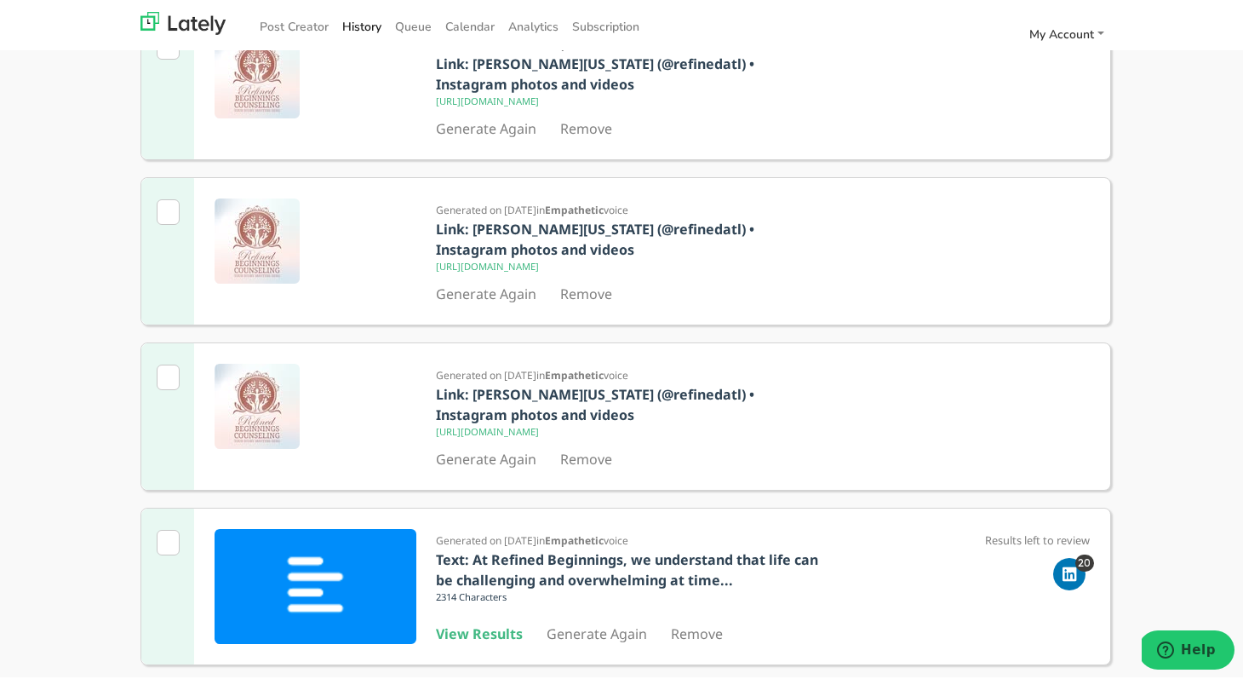
click at [332, 576] on img at bounding box center [316, 583] width 202 height 115
click at [497, 570] on b "Text: At Refined Beginnings, we understand that life can be challenging and ove…" at bounding box center [628, 566] width 382 height 39
click at [494, 633] on b "View Results" at bounding box center [480, 631] width 87 height 19
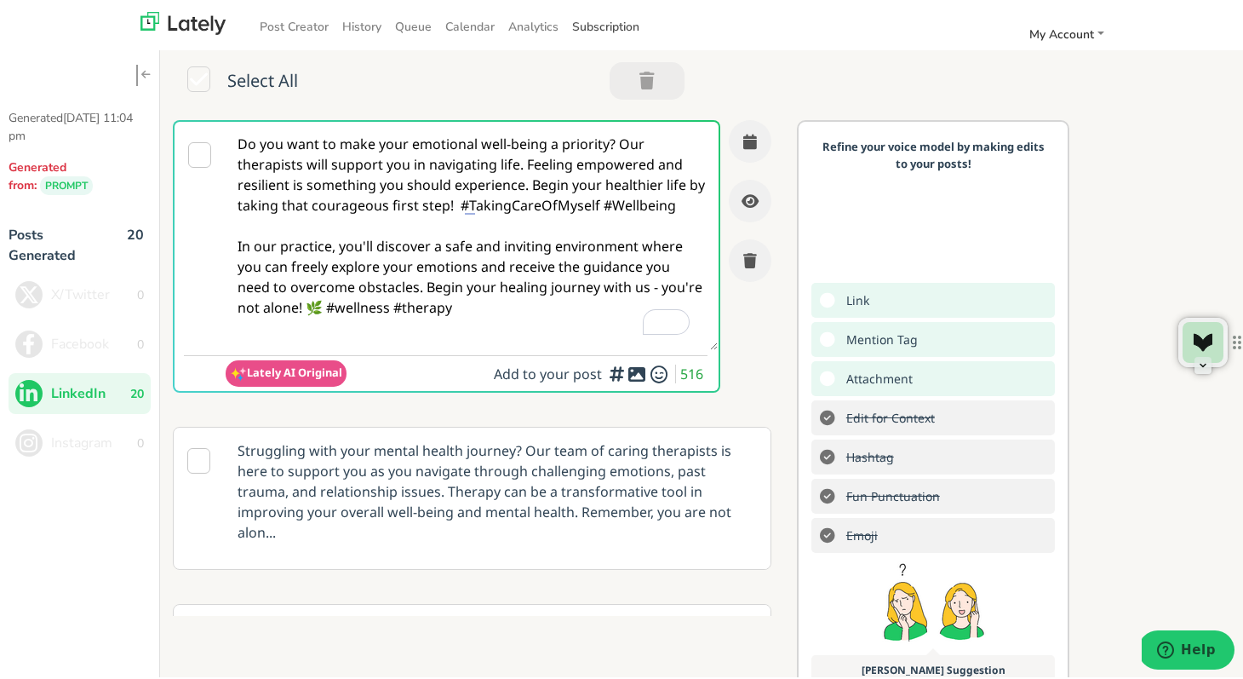
click at [587, 27] on link "Subscription" at bounding box center [605, 24] width 81 height 28
click at [1100, 30] on link "My Account" at bounding box center [1067, 32] width 89 height 28
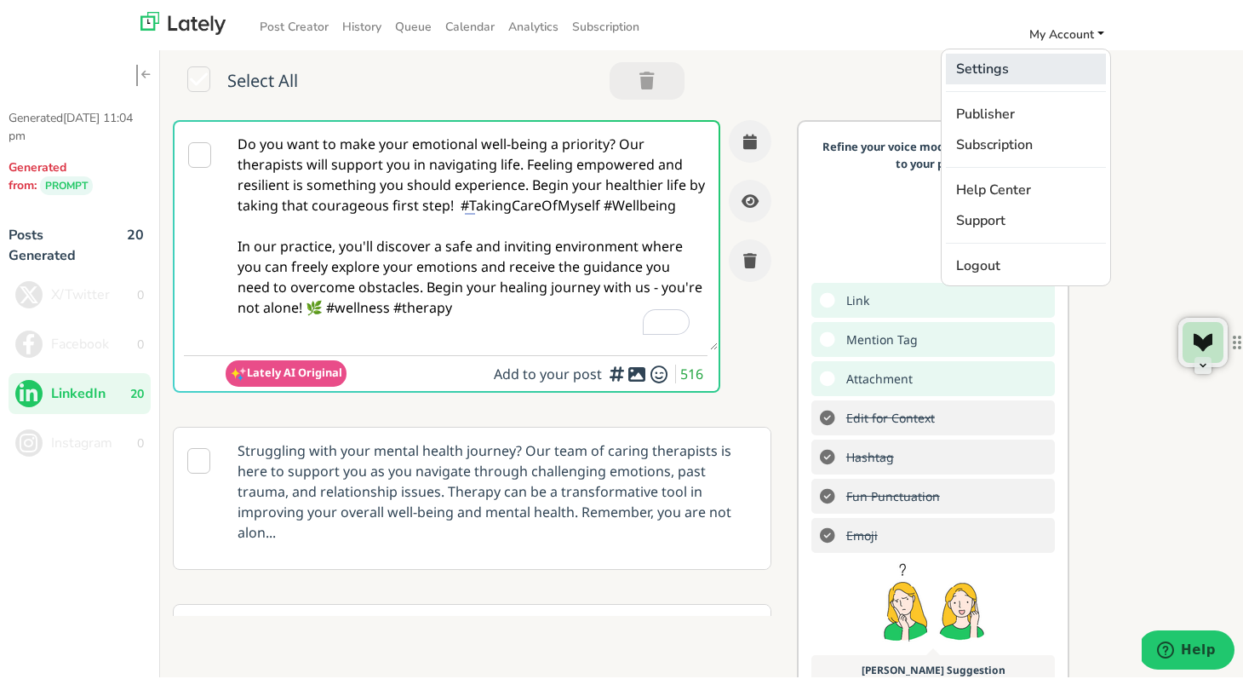
click at [985, 62] on link "Settings" at bounding box center [1026, 66] width 160 height 31
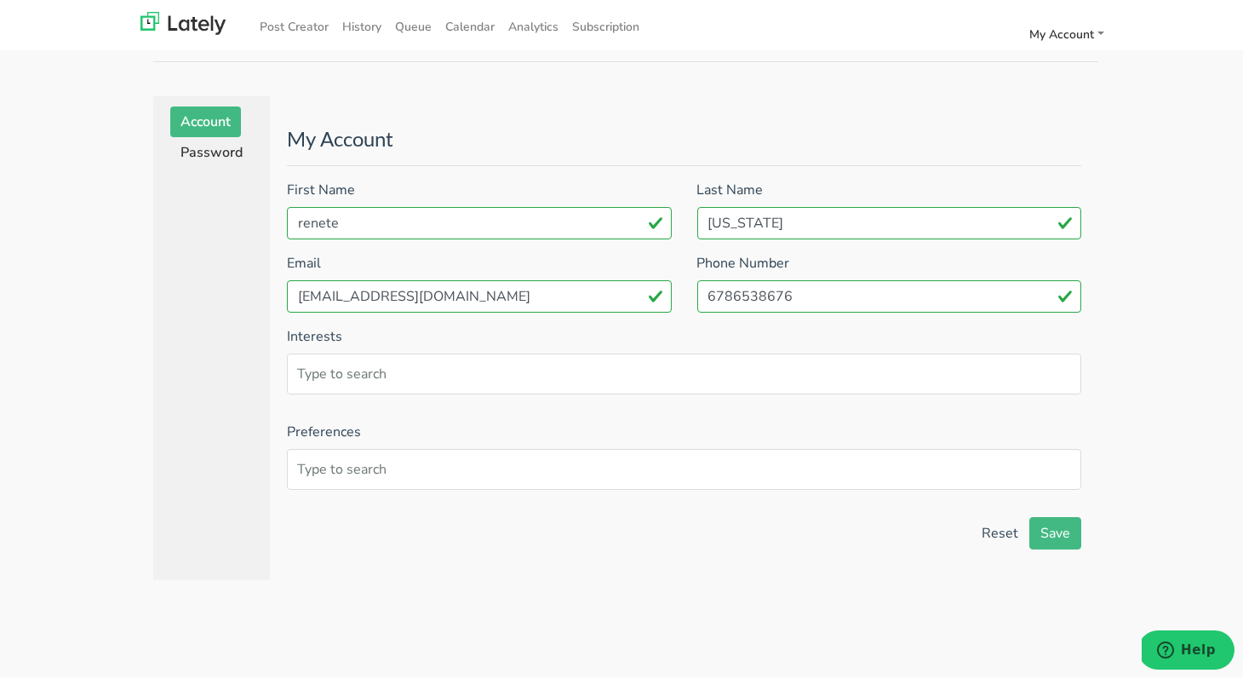
click at [206, 118] on link "Account" at bounding box center [205, 119] width 71 height 31
click at [1090, 28] on link "My Account" at bounding box center [1067, 32] width 89 height 28
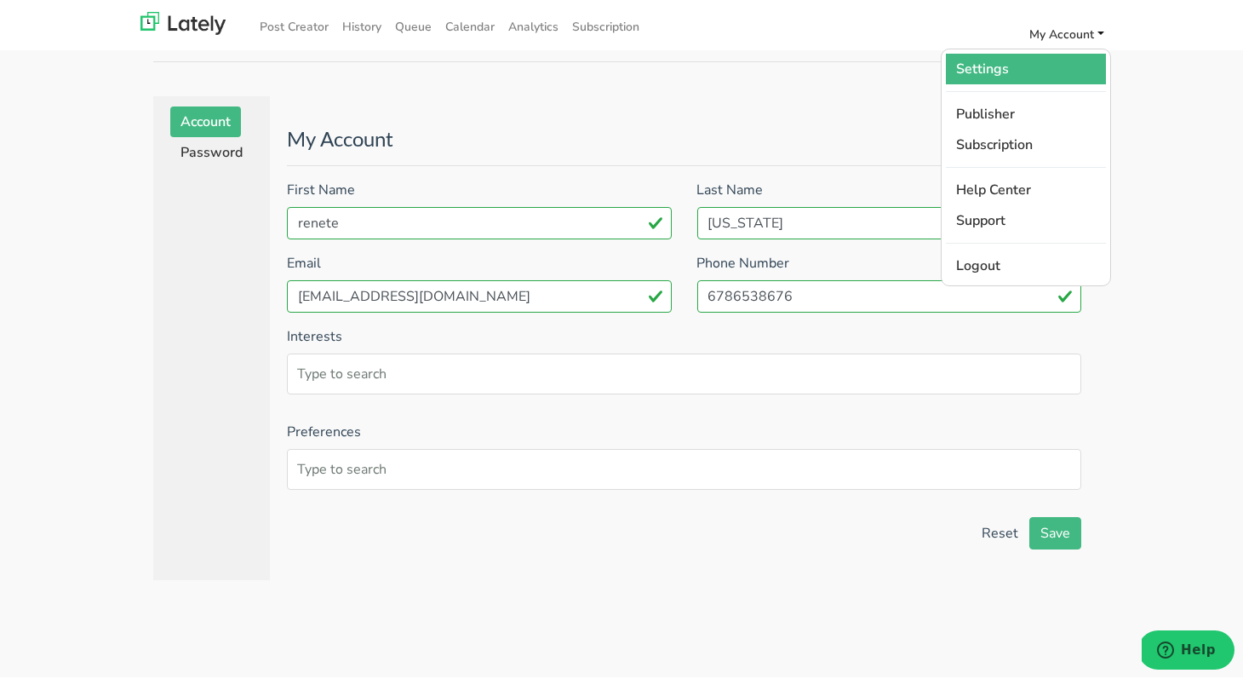
click at [993, 72] on link "Settings" at bounding box center [1026, 66] width 160 height 31
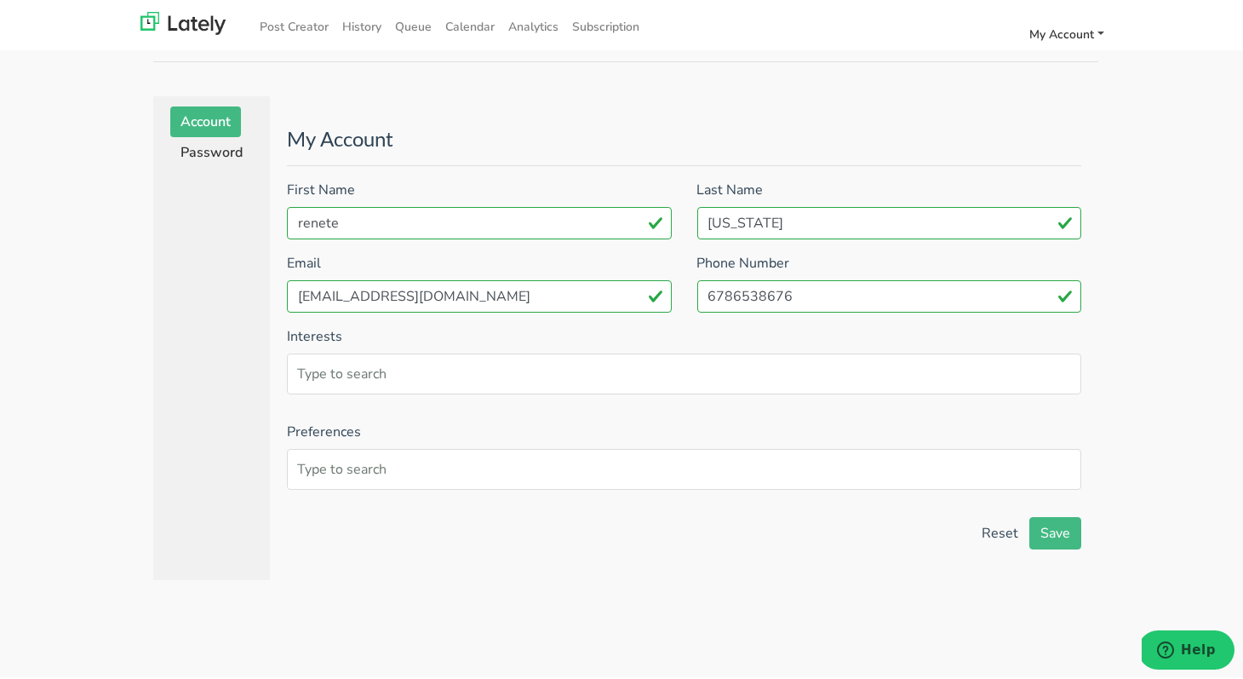
click at [1076, 34] on span "My Account" at bounding box center [1061, 32] width 65 height 16
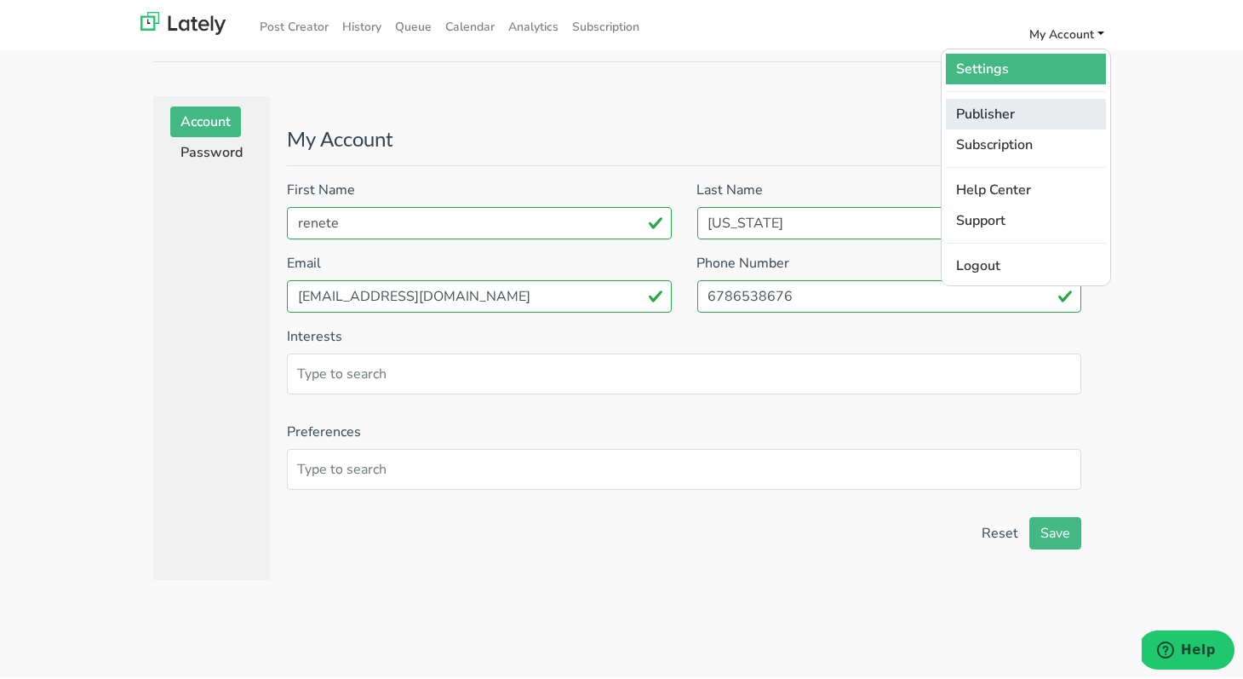
click at [1002, 106] on link "Publisher" at bounding box center [1026, 111] width 160 height 31
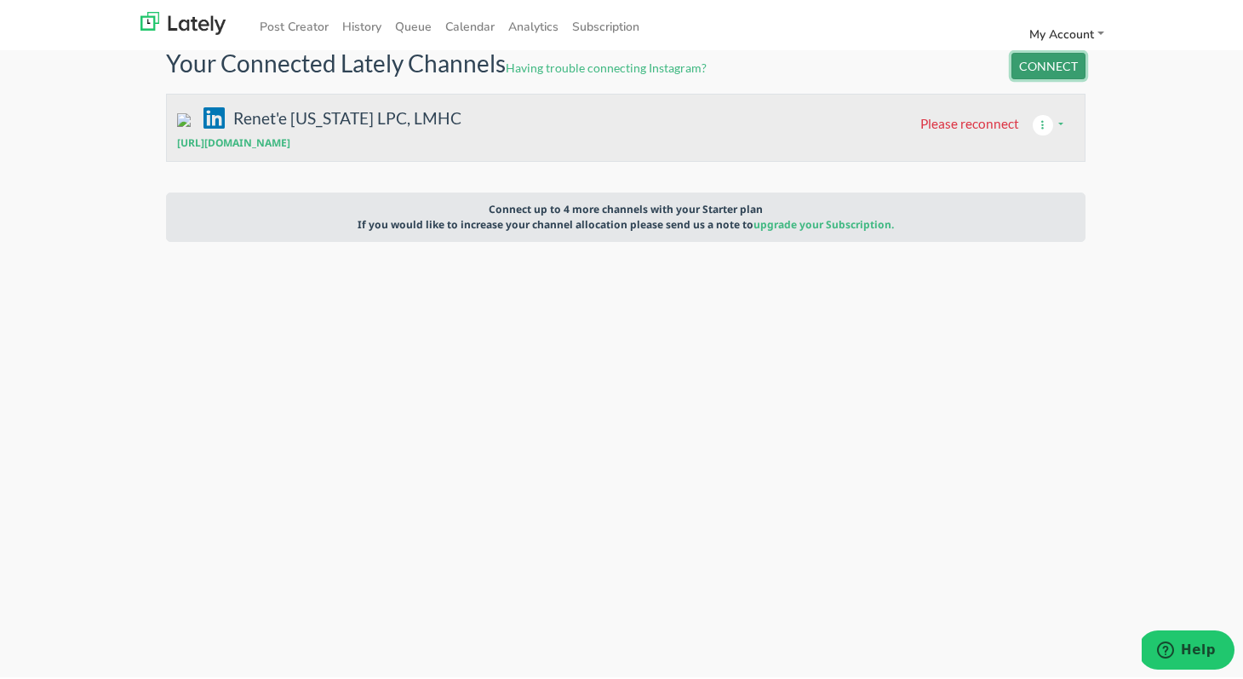
click at [1045, 70] on button "CONNECT" at bounding box center [1049, 63] width 74 height 26
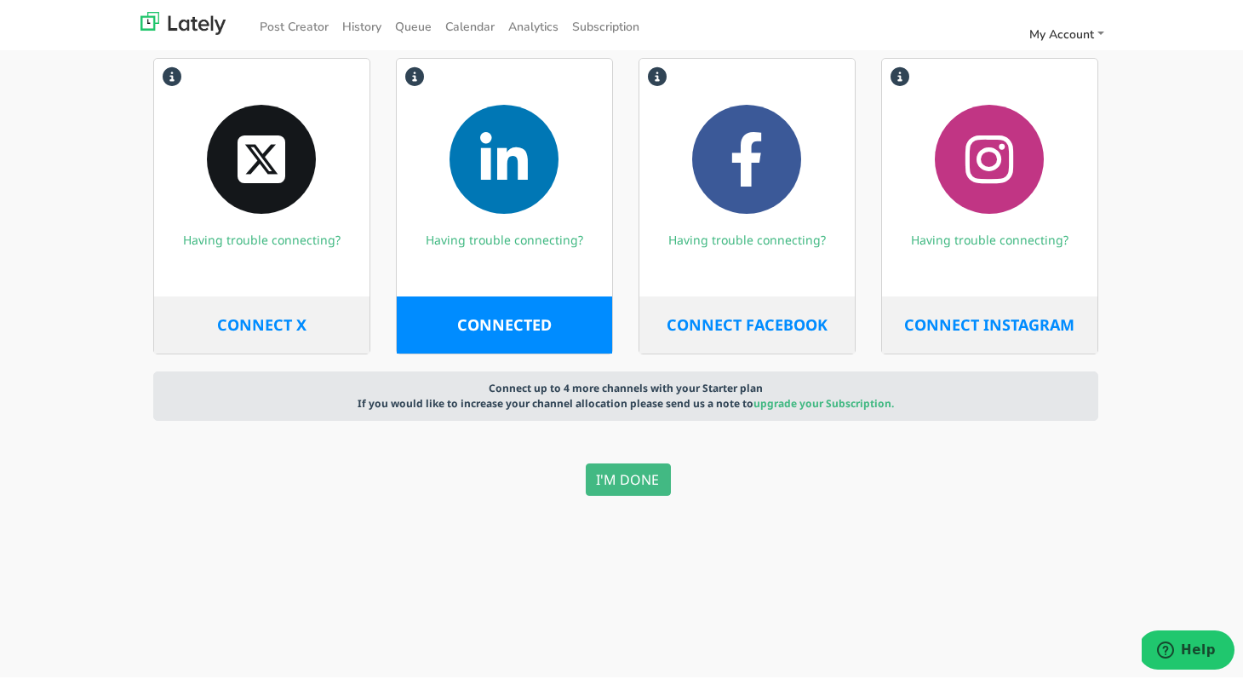
click at [989, 191] on icon at bounding box center [990, 156] width 136 height 109
click at [1000, 317] on span "CONNECT INSTAGRAM" at bounding box center [990, 322] width 170 height 20
